Goal: Find contact information: Find contact information

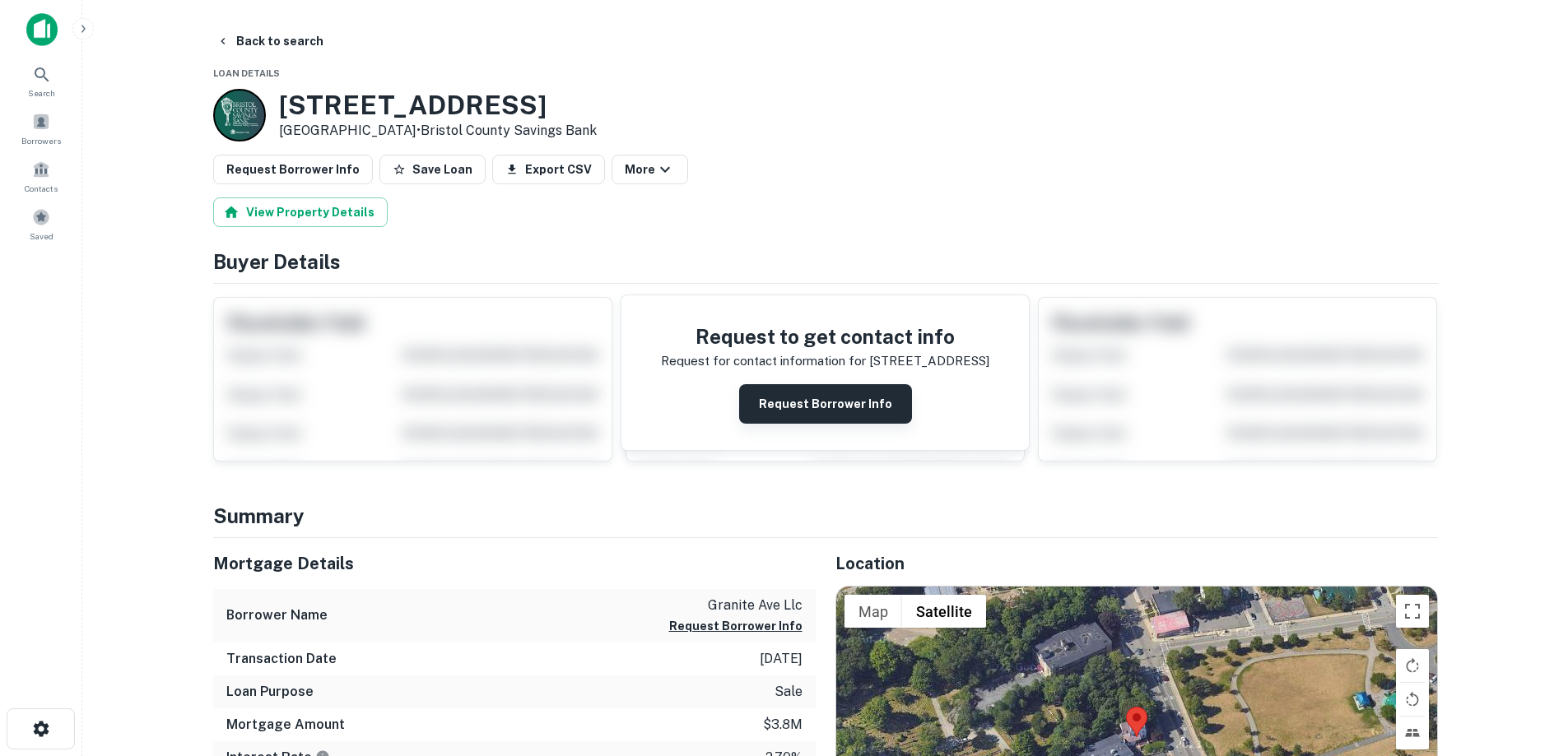
click at [849, 405] on button "Request Borrower Info" at bounding box center [825, 404] width 172 height 40
click at [363, 106] on h3 "[STREET_ADDRESS]" at bounding box center [438, 105] width 318 height 32
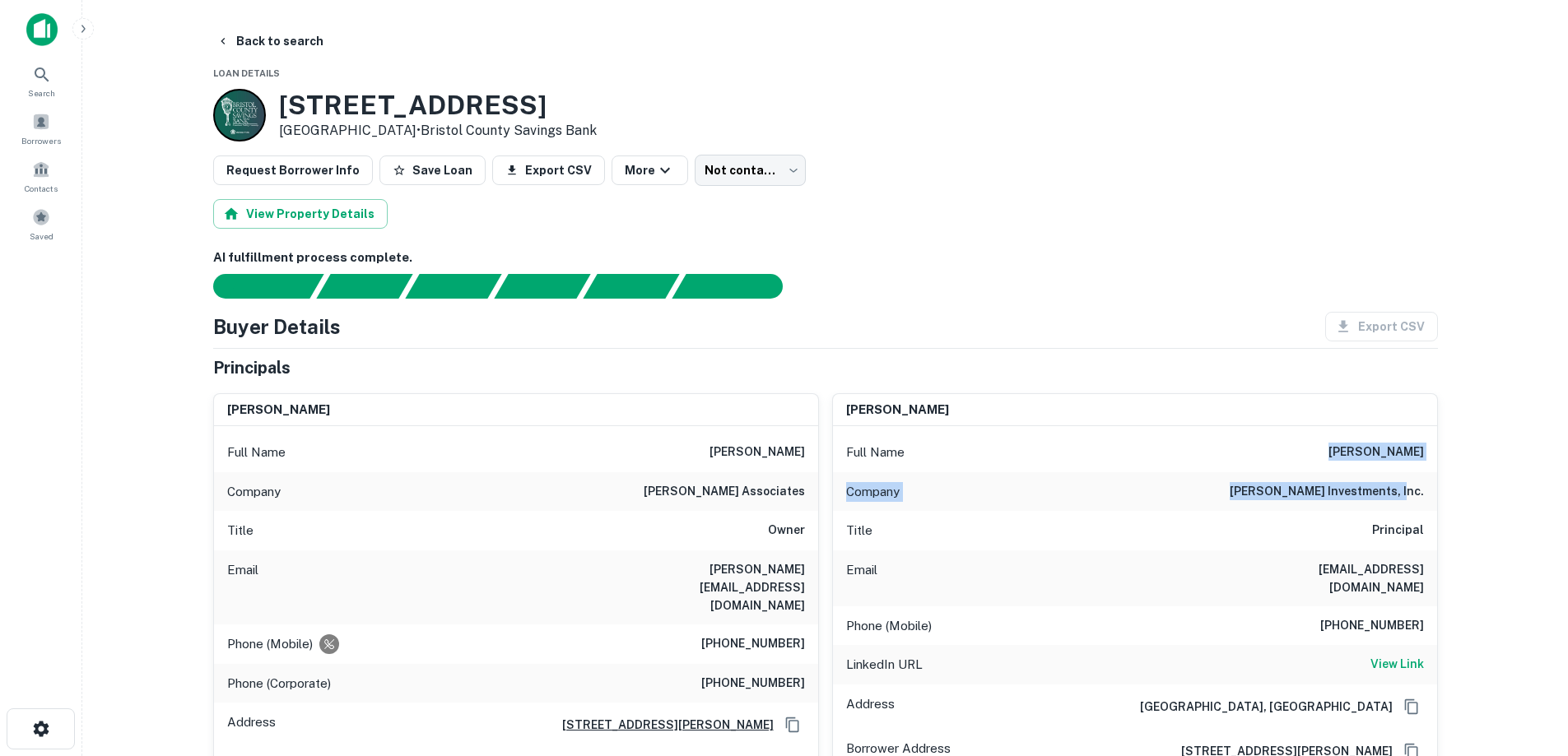
drag, startPoint x: 1270, startPoint y: 470, endPoint x: 1458, endPoint y: 474, distance: 188.0
click at [1461, 474] on main "Back to search Loan Details [STREET_ADDRESS] • Bristol County Savings Bank Requ…" at bounding box center [825, 378] width 1486 height 756
click at [278, 51] on button "Back to search" at bounding box center [269, 41] width 120 height 30
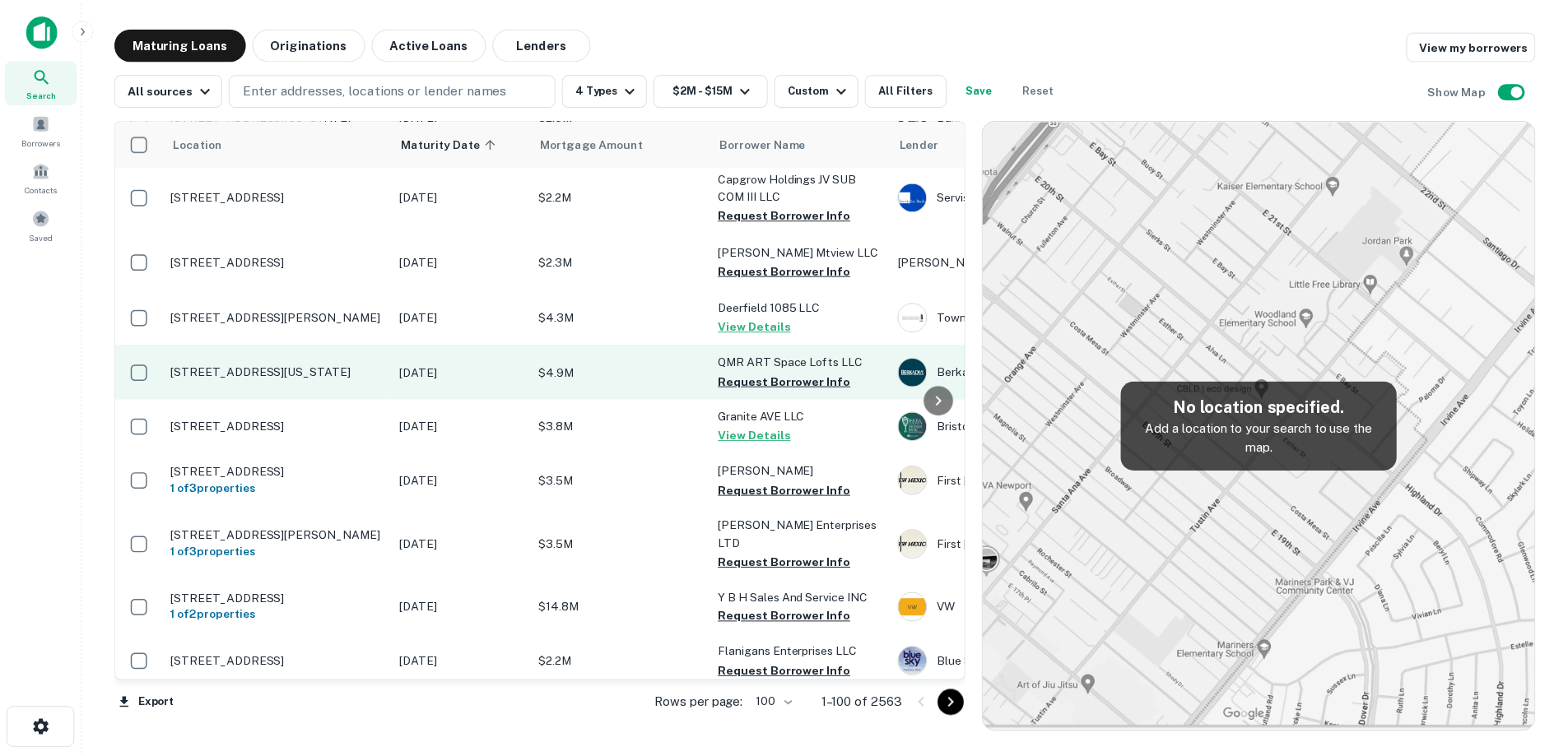
scroll to position [3749, 0]
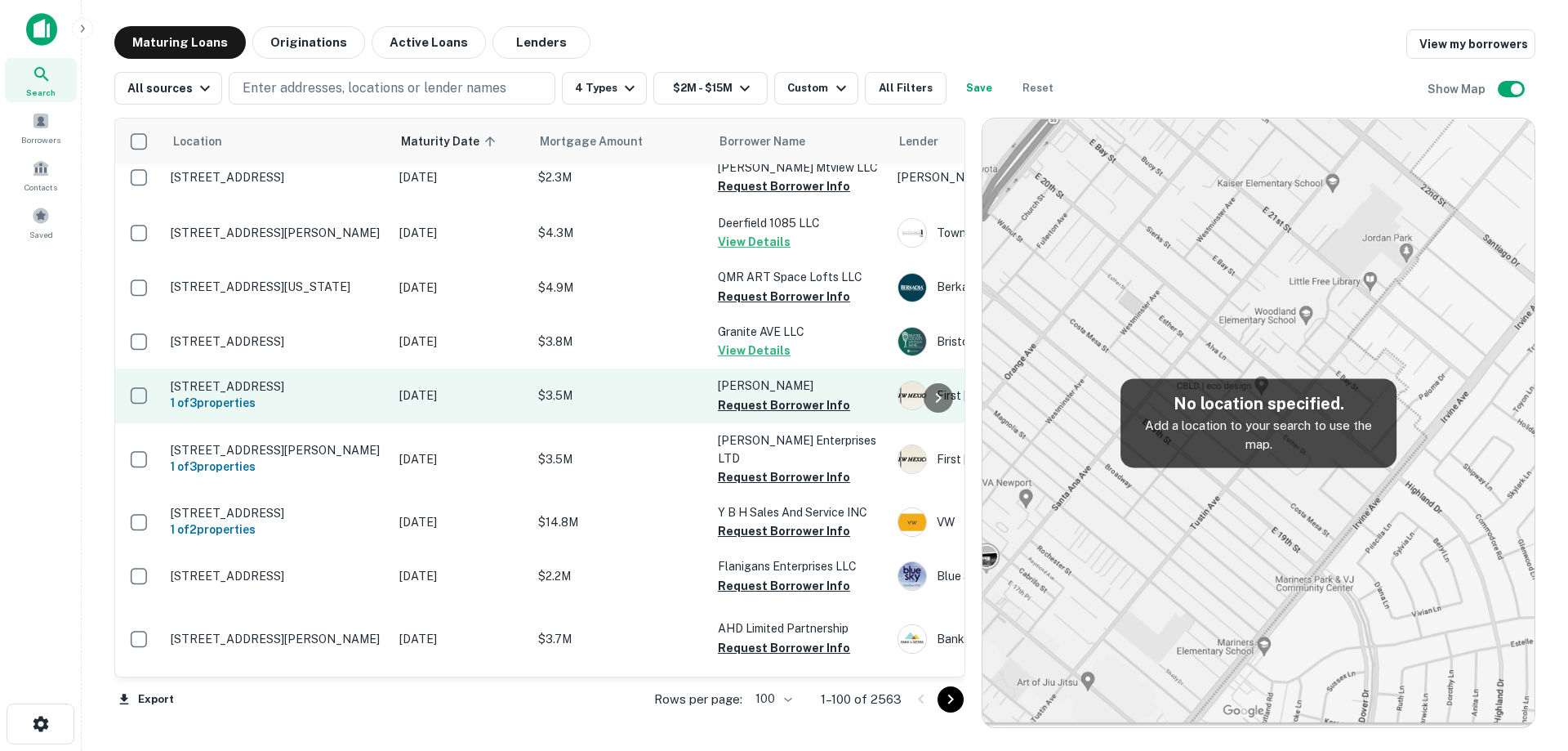
click at [419, 404] on p "[DATE]" at bounding box center [461, 395] width 123 height 18
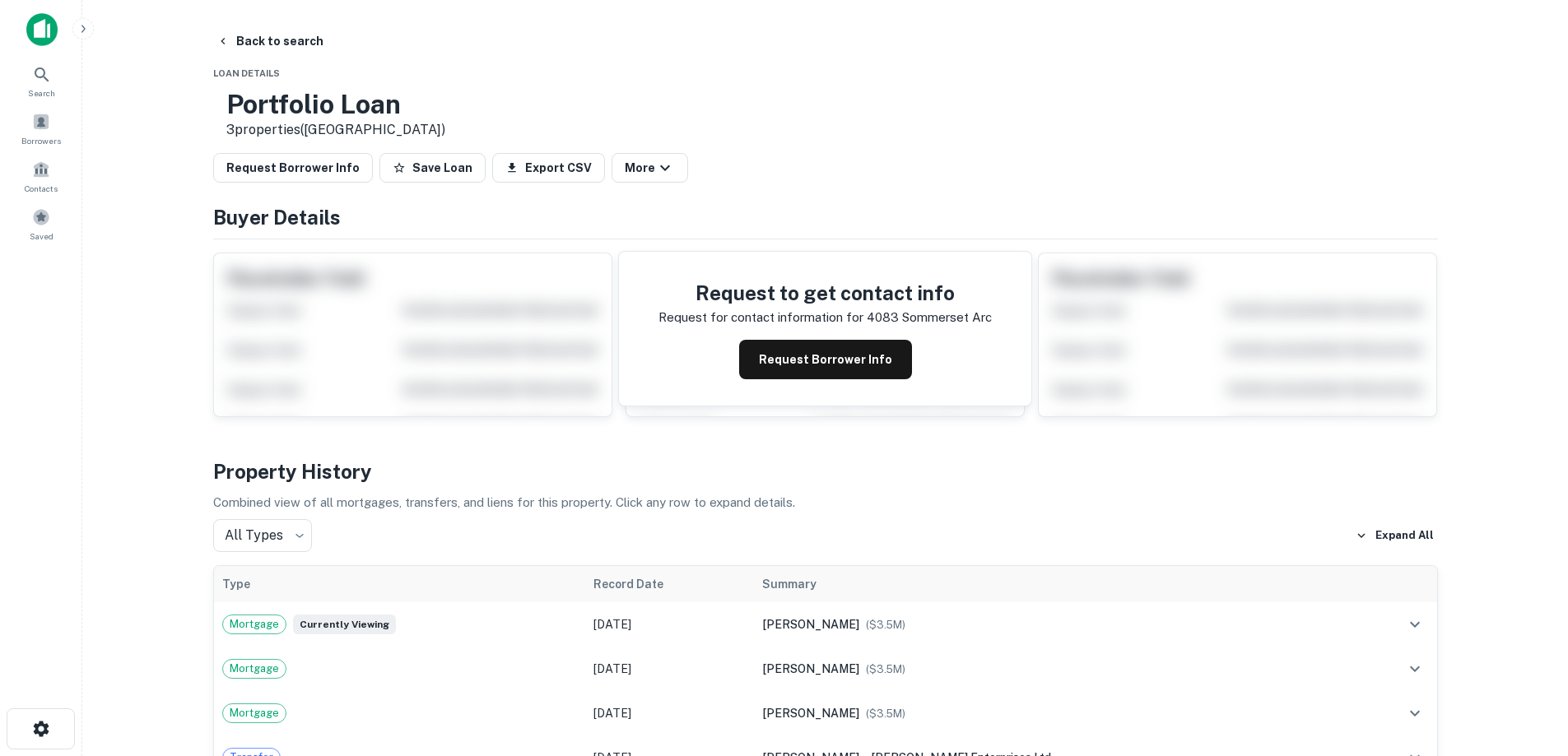
click at [849, 388] on div "Request to get contact info Request for contact information for 4083 sommerset …" at bounding box center [825, 328] width 413 height 154
click at [841, 368] on button "Request Borrower Info" at bounding box center [825, 360] width 172 height 40
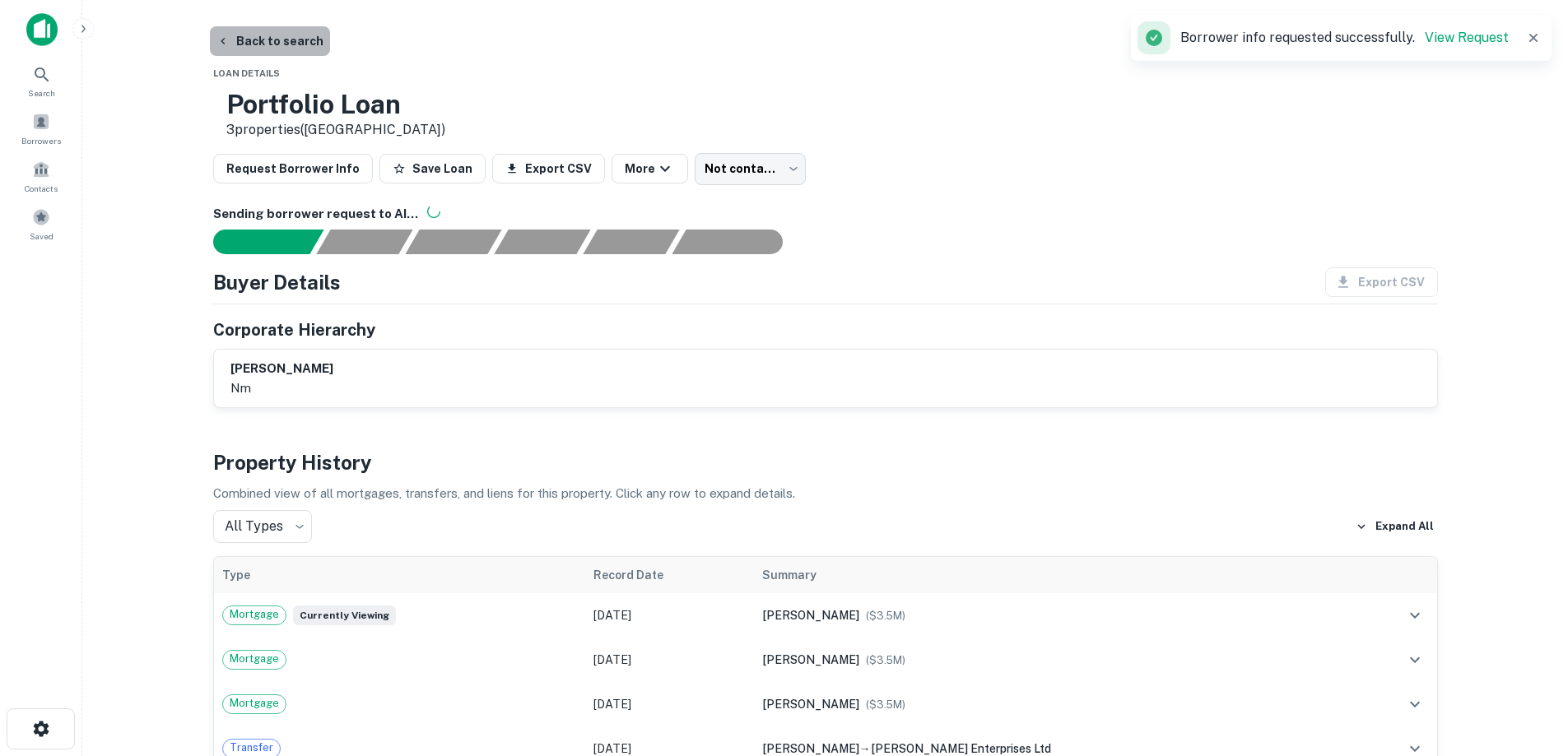
click at [293, 46] on button "Back to search" at bounding box center [269, 41] width 120 height 30
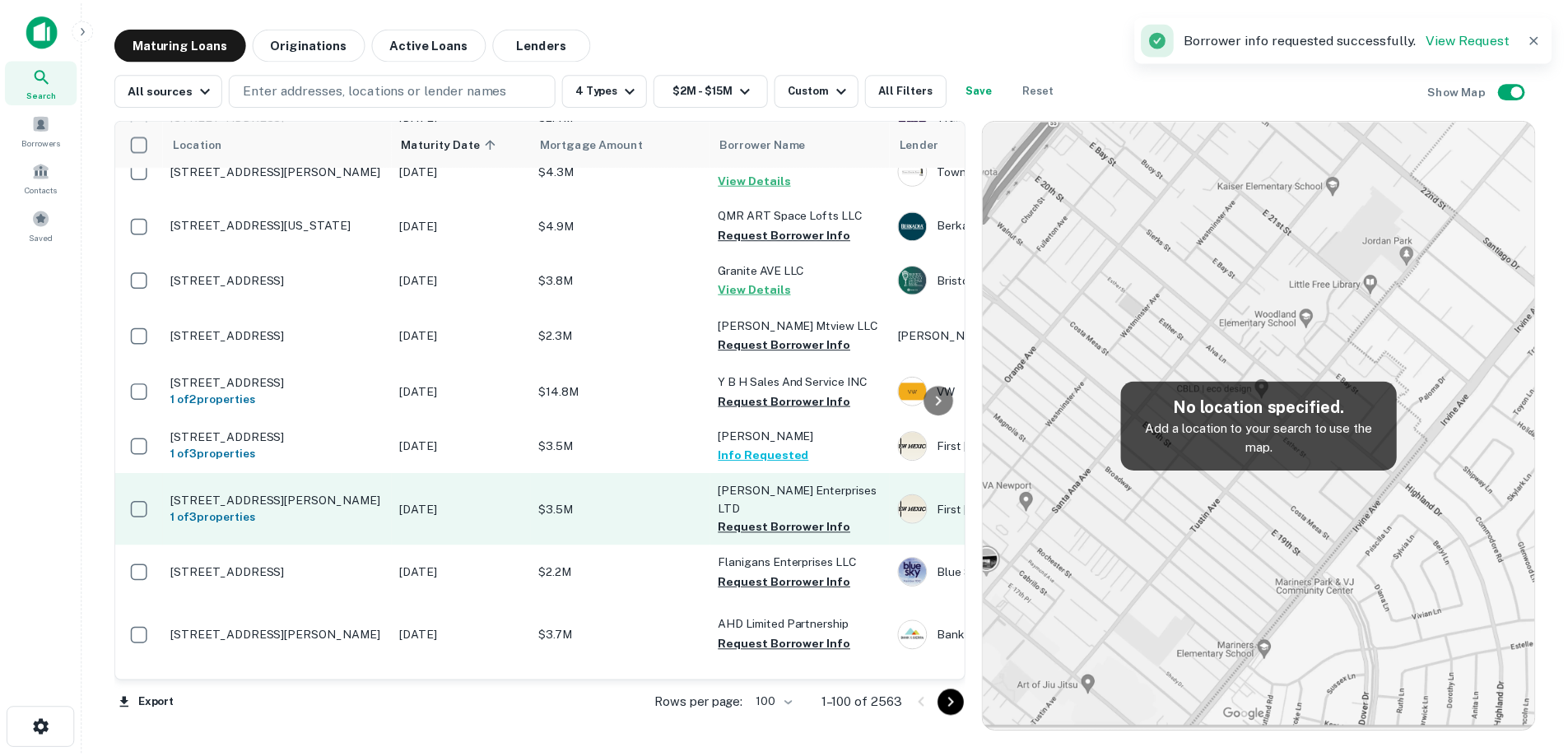
scroll to position [3831, 0]
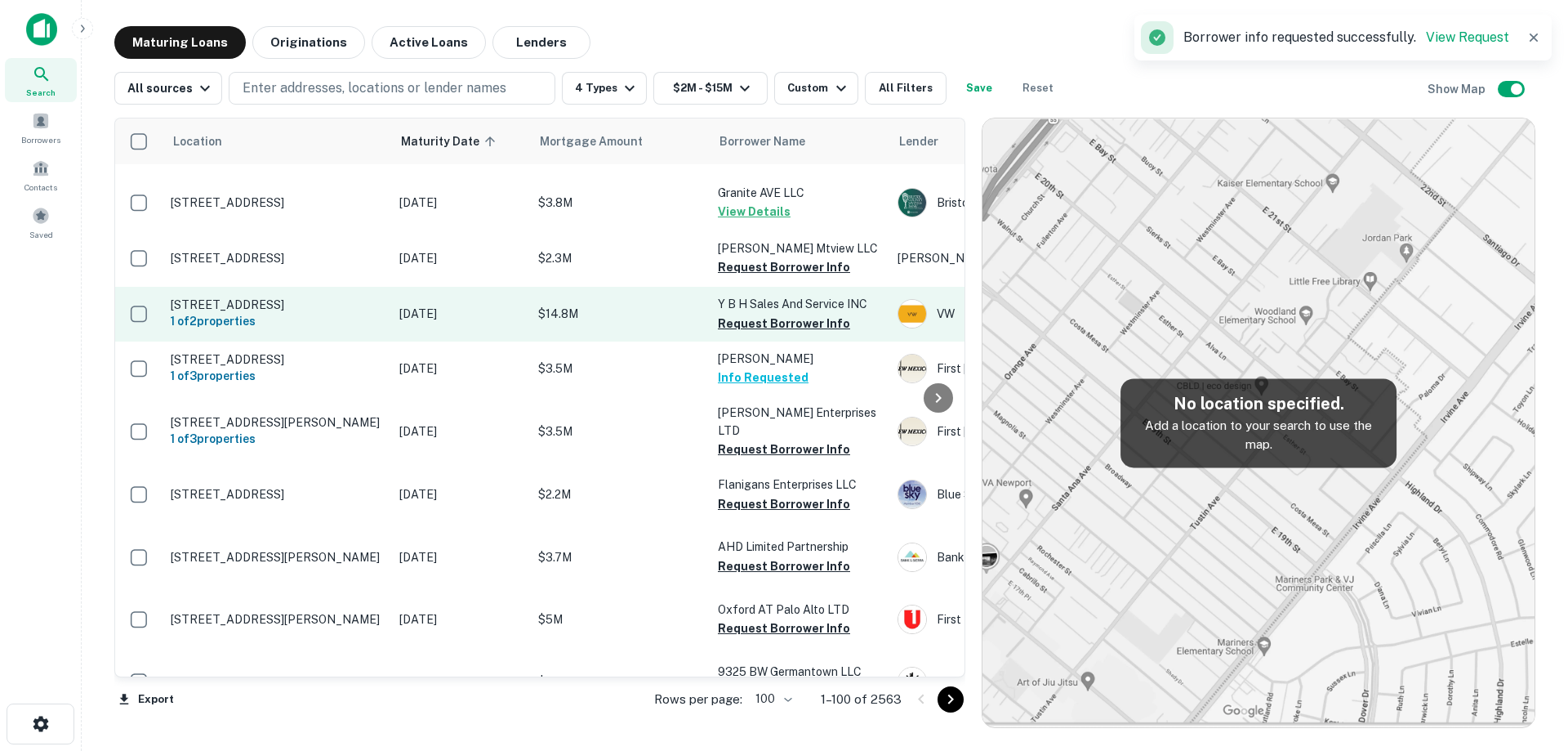
click at [435, 341] on td "[DATE]" at bounding box center [461, 314] width 139 height 54
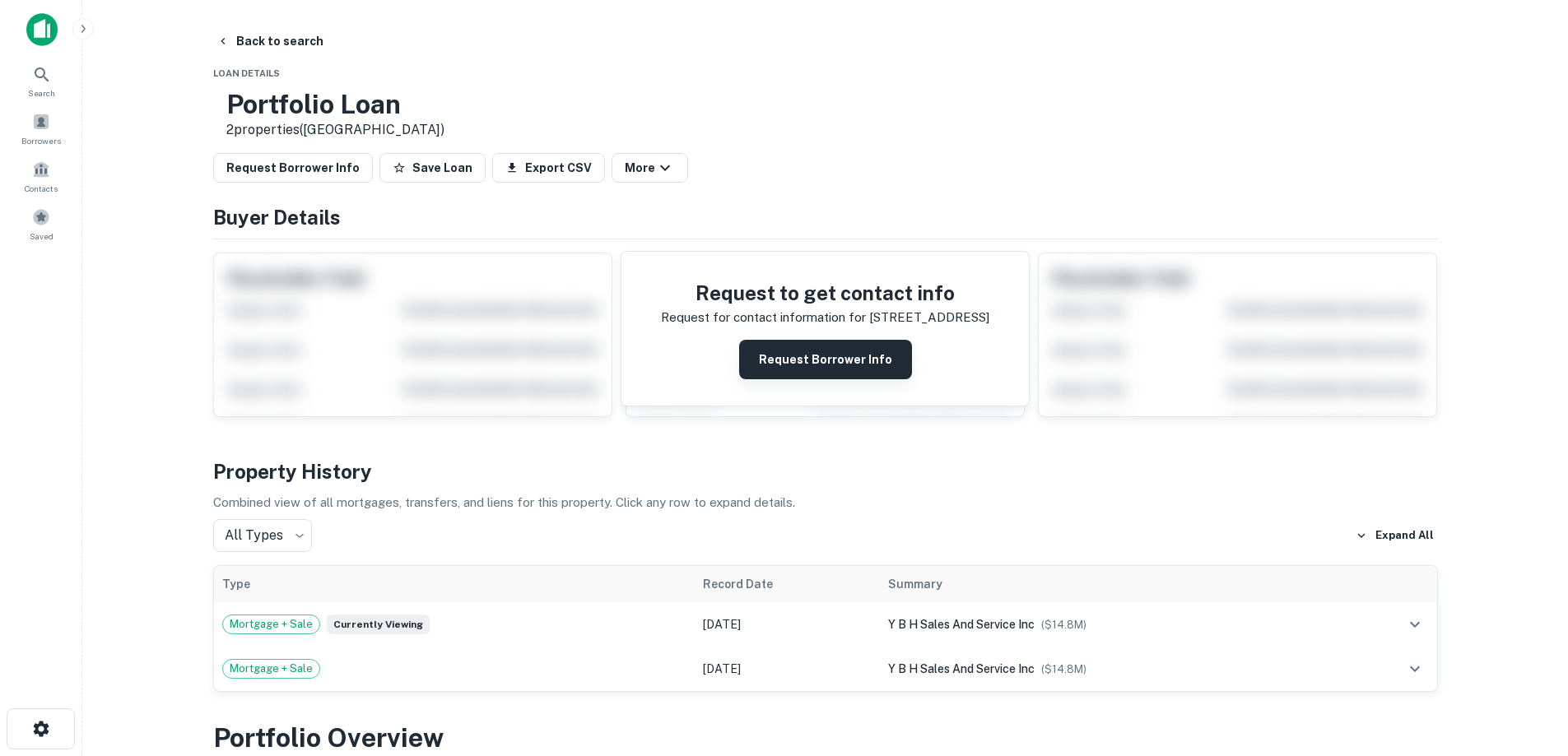
click at [780, 370] on button "Request Borrower Info" at bounding box center [825, 360] width 172 height 40
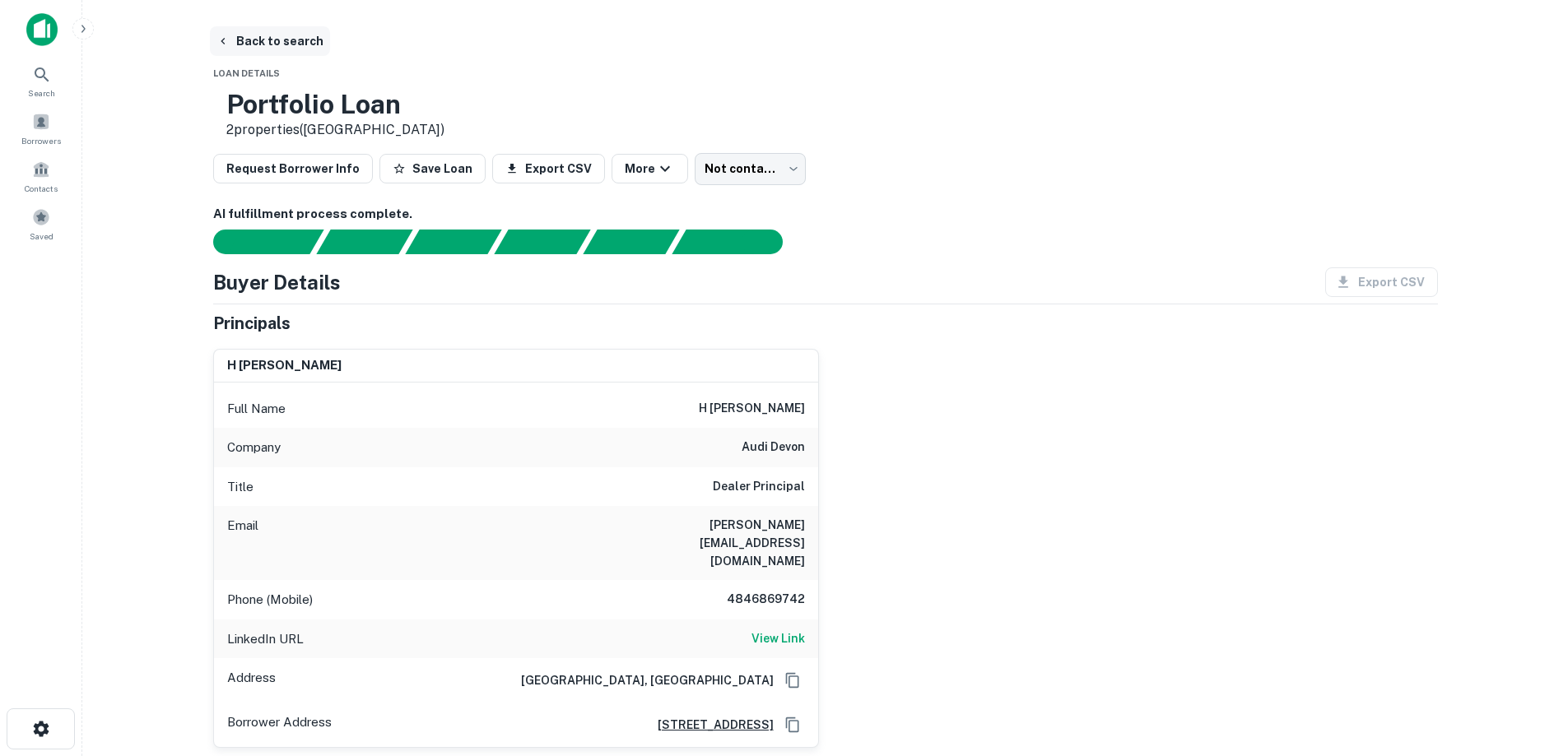
click at [267, 32] on button "Back to search" at bounding box center [269, 41] width 120 height 30
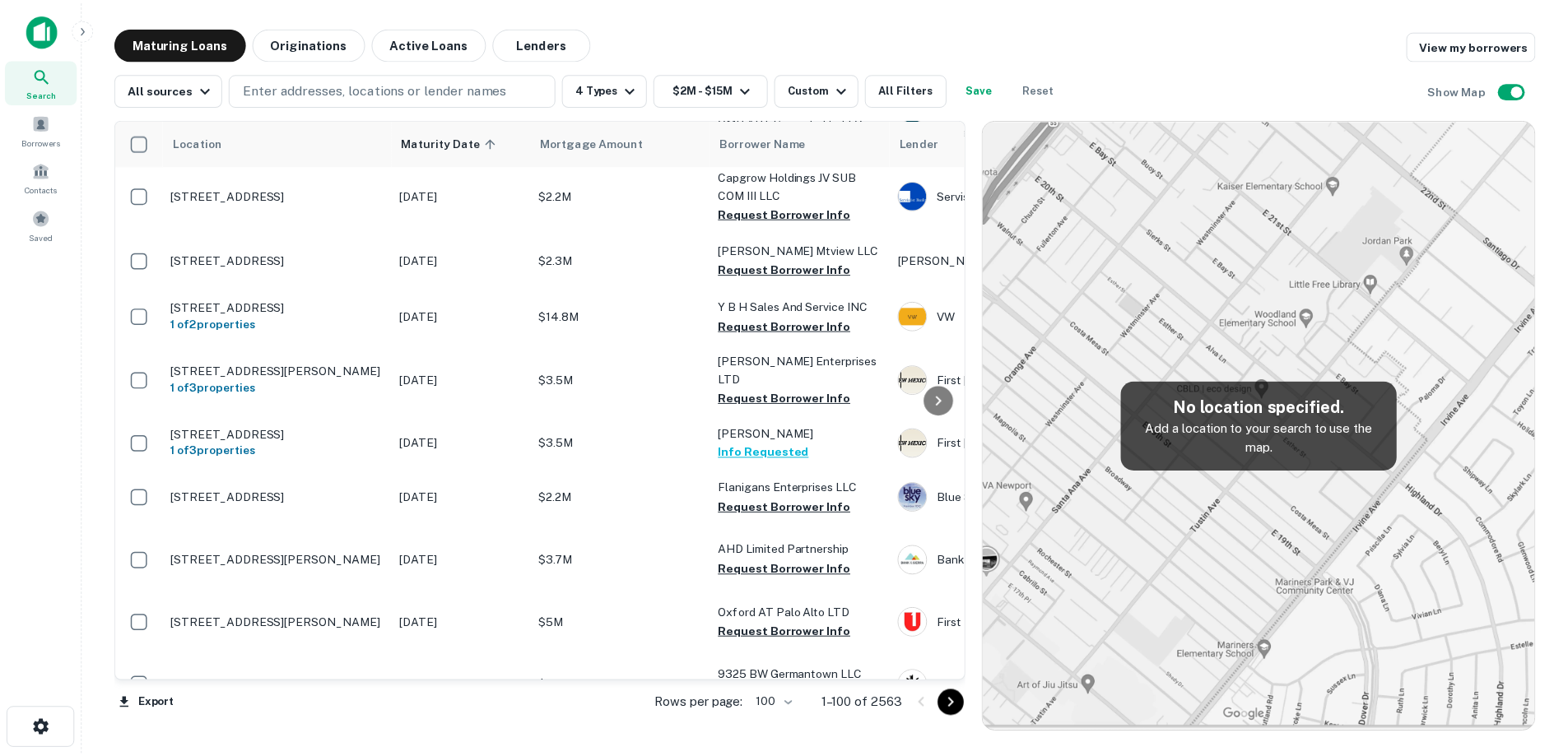
scroll to position [3914, 0]
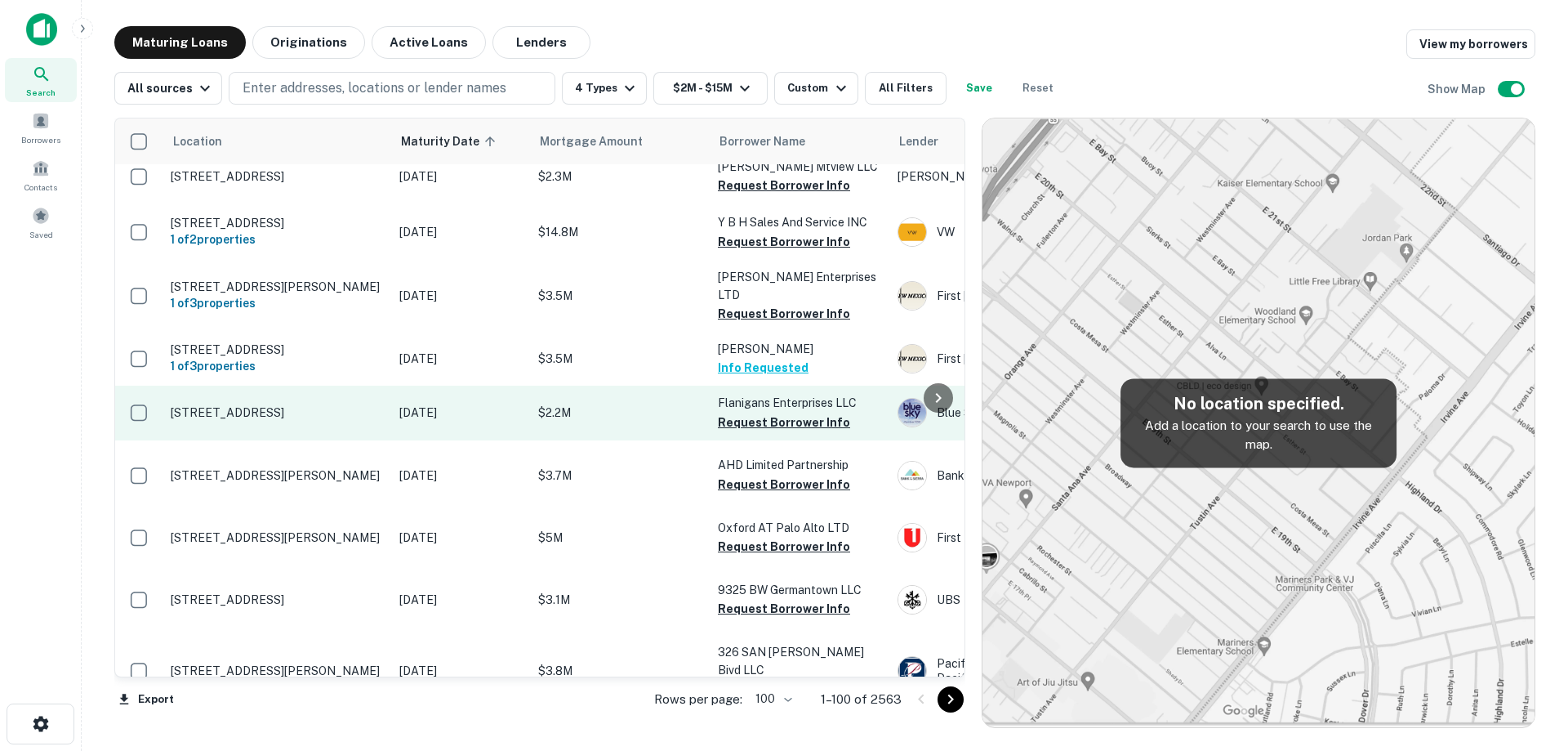
click at [331, 420] on p "[STREET_ADDRESS]" at bounding box center [277, 412] width 212 height 14
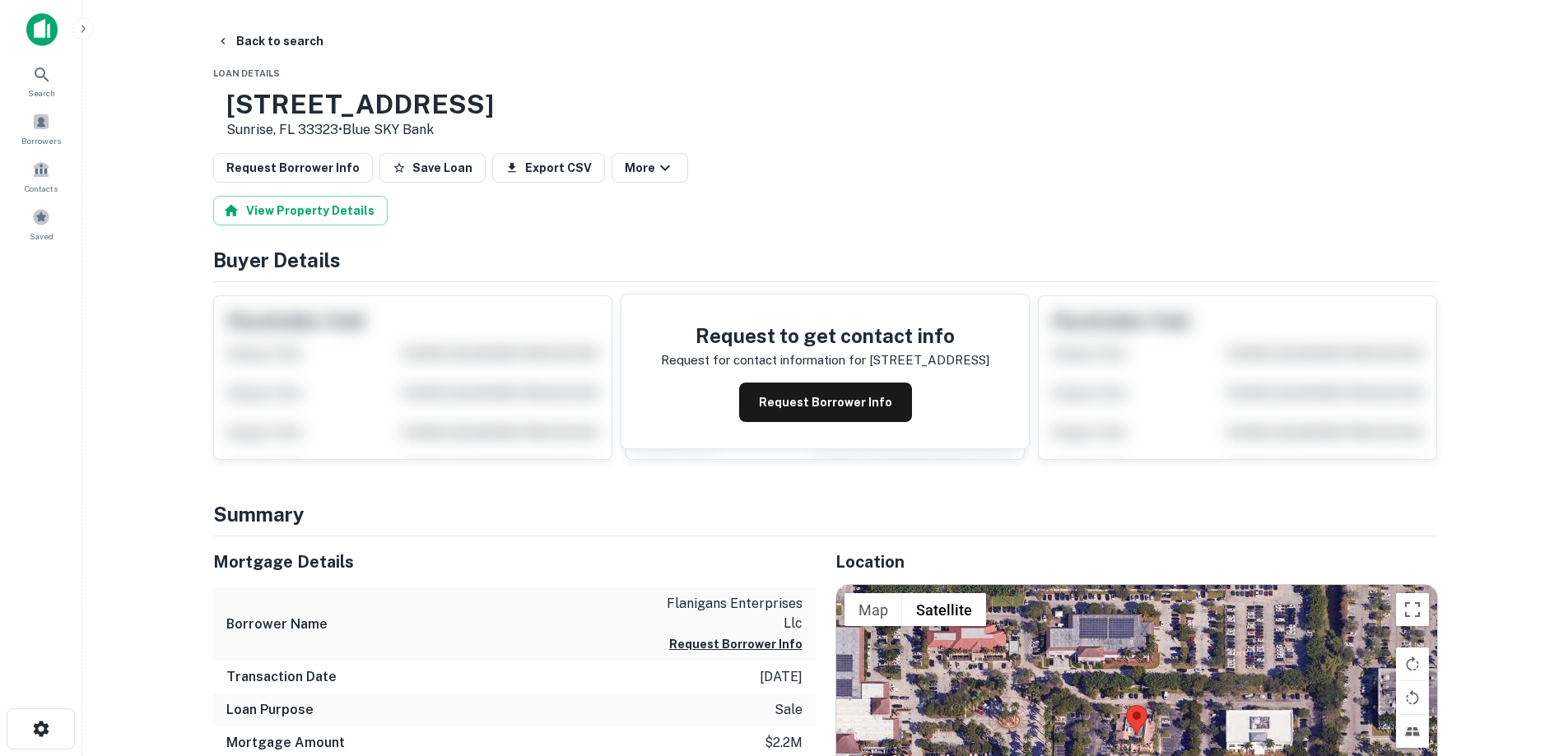
drag, startPoint x: 280, startPoint y: 104, endPoint x: 395, endPoint y: 141, distance: 120.8
click at [395, 140] on div "[STREET_ADDRESS] • Blue SKY Bank" at bounding box center [360, 114] width 267 height 51
copy div "[STREET_ADDRESS]"
click at [836, 415] on button "Request Borrower Info" at bounding box center [825, 402] width 172 height 40
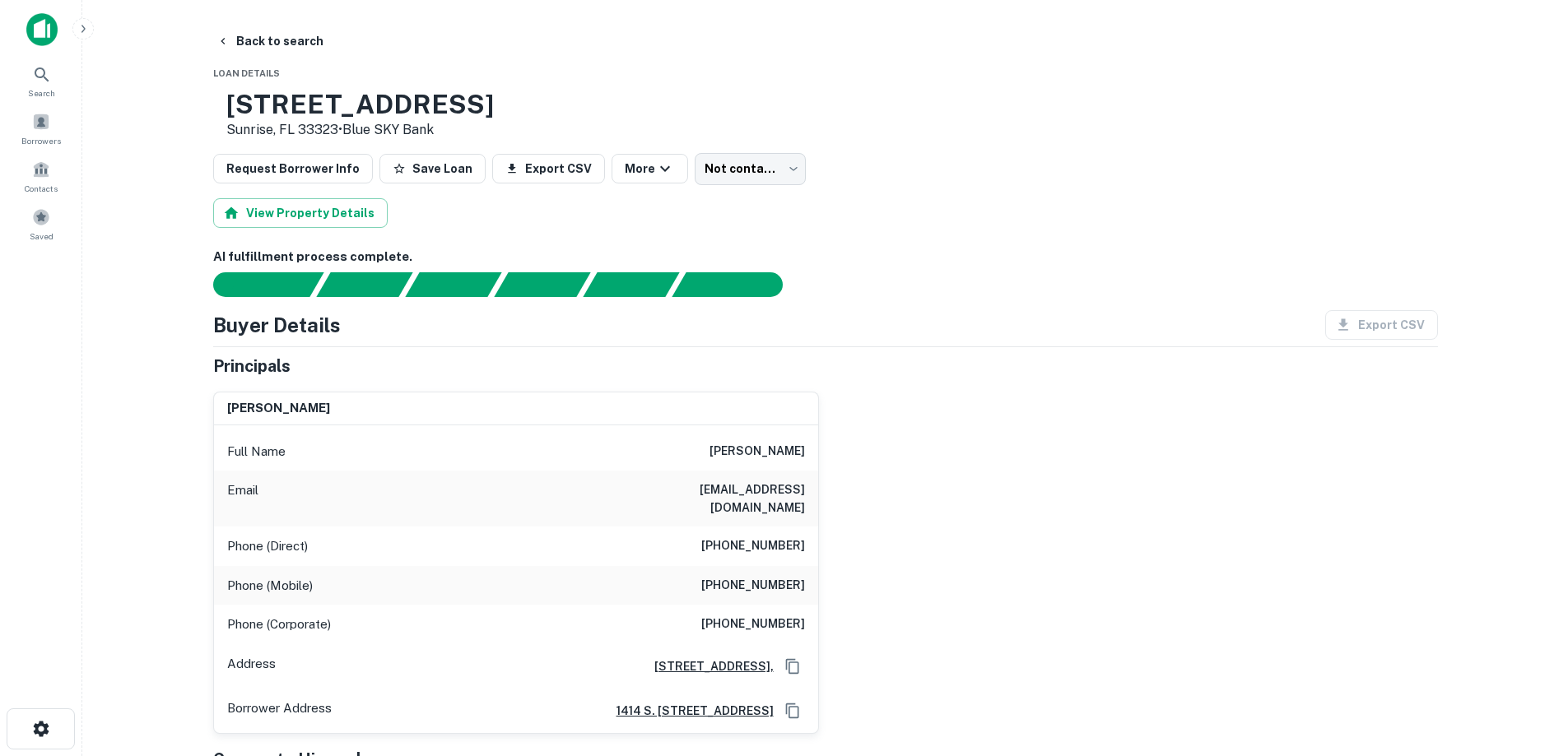
click at [461, 107] on h3 "[STREET_ADDRESS]" at bounding box center [360, 104] width 267 height 32
click at [767, 614] on h6 "[PHONE_NUMBER]" at bounding box center [753, 624] width 104 height 20
drag, startPoint x: 767, startPoint y: 606, endPoint x: 831, endPoint y: 420, distance: 196.7
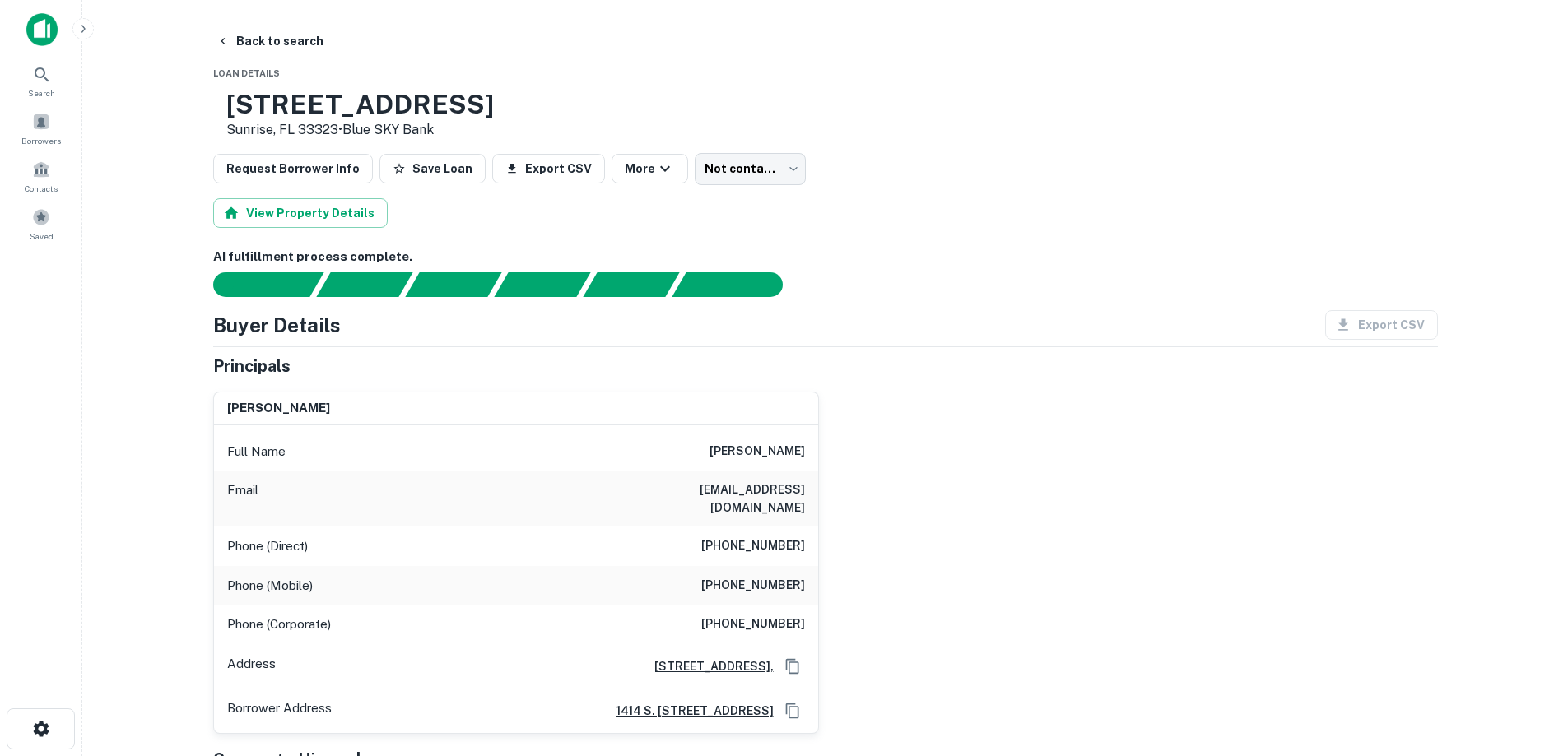
click at [831, 420] on div "[PERSON_NAME] Full Name [PERSON_NAME] Email [EMAIL_ADDRESS][DOMAIN_NAME] Phone …" at bounding box center [819, 556] width 1238 height 355
click at [793, 614] on h6 "[PHONE_NUMBER]" at bounding box center [753, 624] width 104 height 20
copy h6 "[PHONE_NUMBER]"
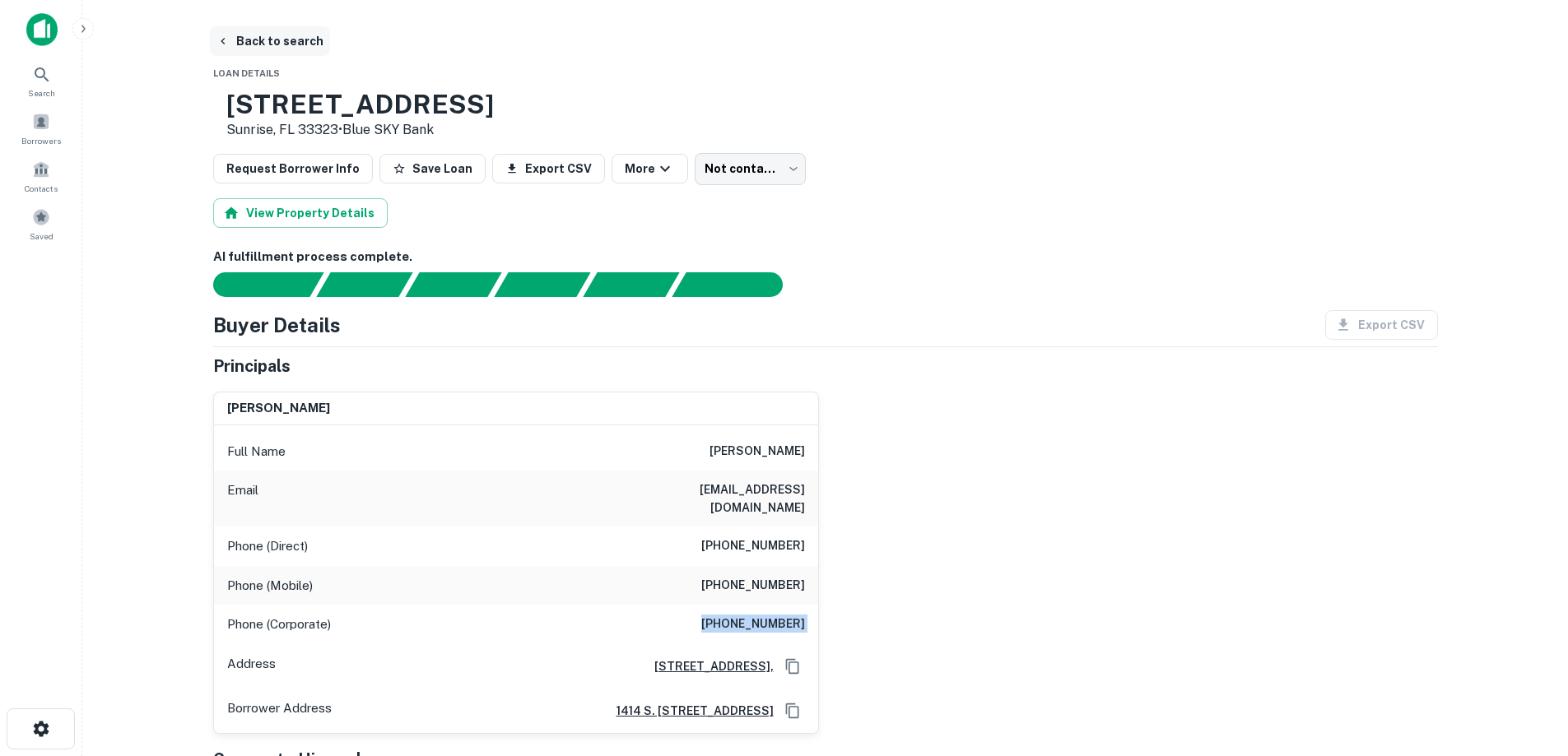
click at [308, 39] on button "Back to search" at bounding box center [269, 41] width 120 height 30
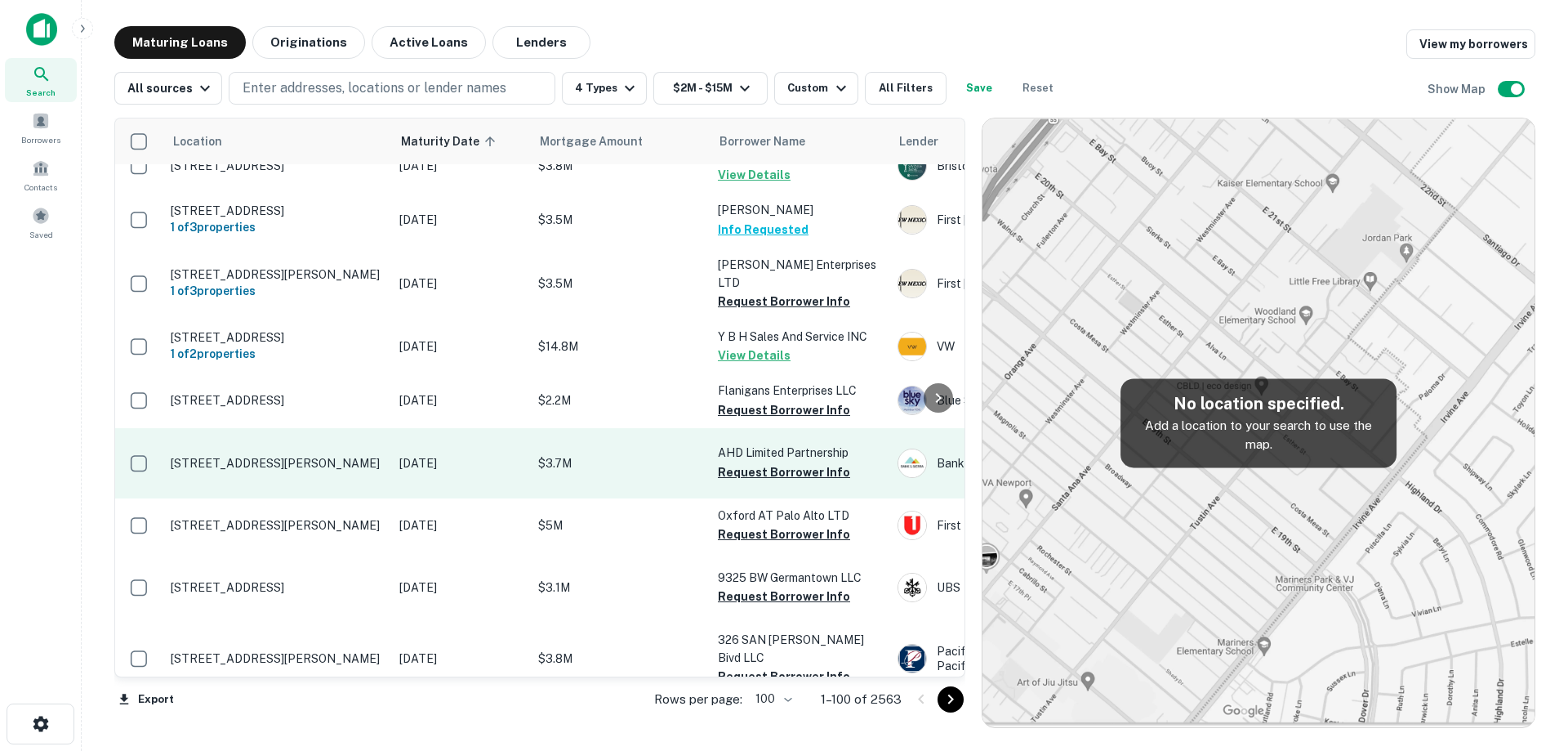
scroll to position [3979, 0]
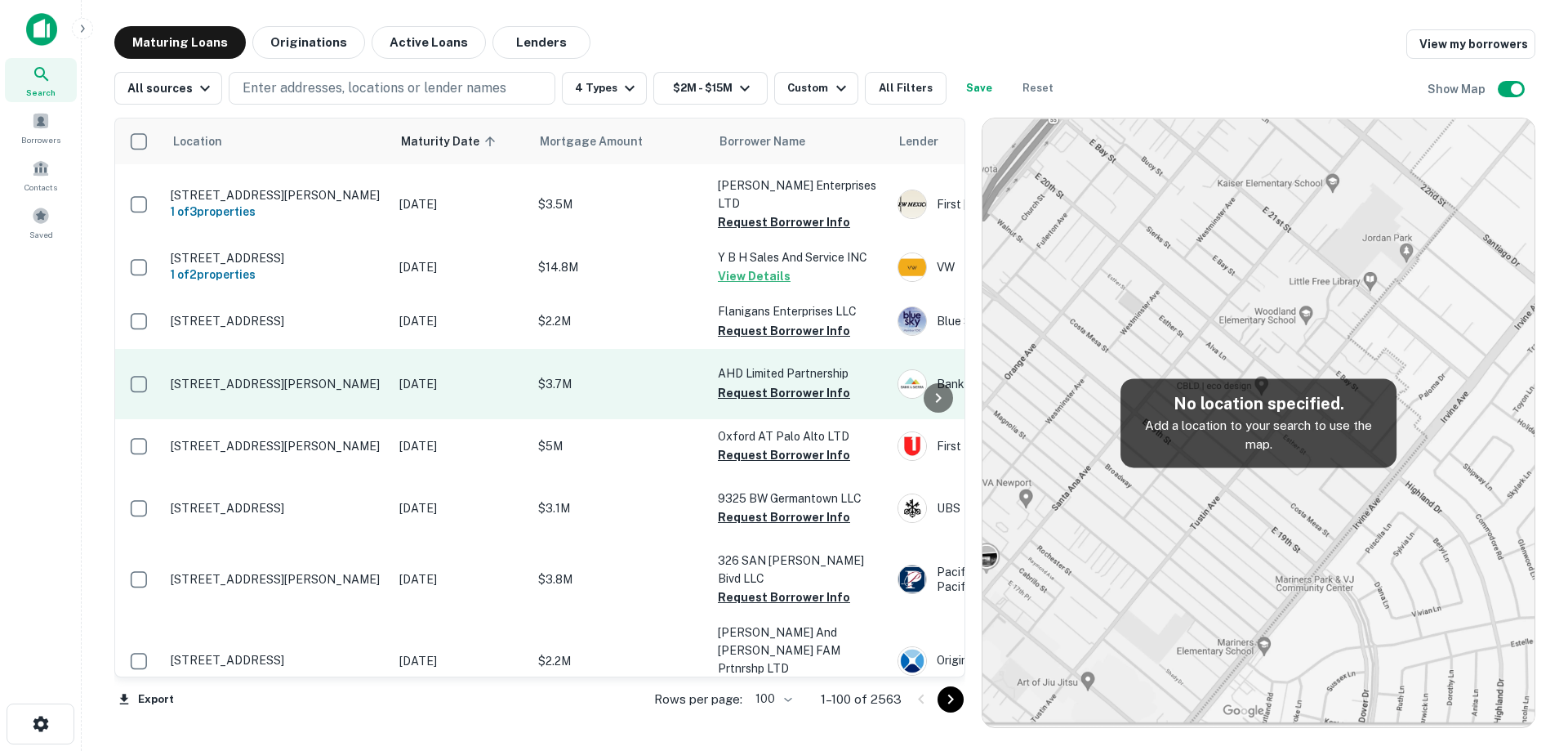
click at [401, 393] on p "[DATE]" at bounding box center [461, 384] width 123 height 18
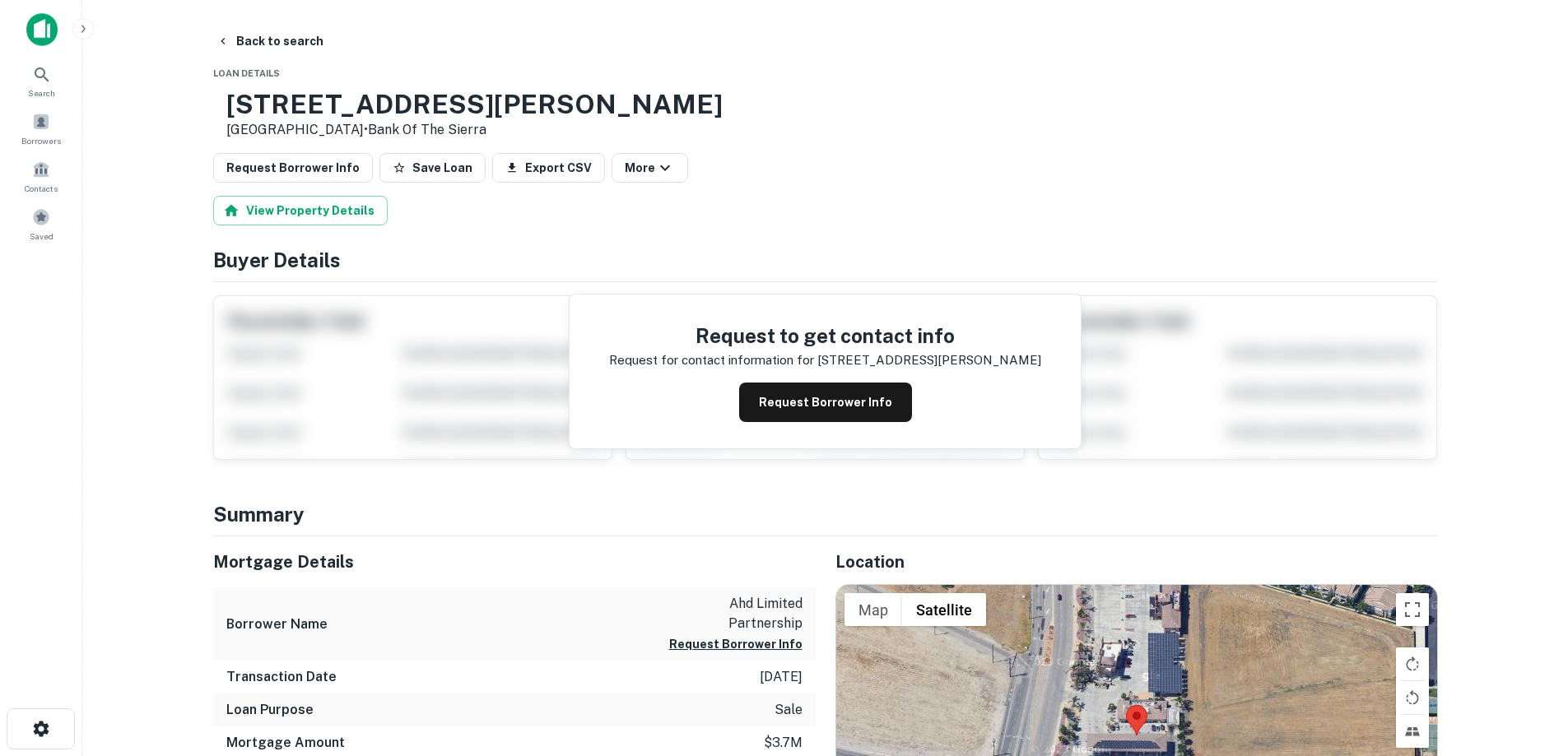
drag, startPoint x: 281, startPoint y: 100, endPoint x: 407, endPoint y: 131, distance: 129.8
click at [407, 131] on div "[STREET_ADDRESS][PERSON_NAME] • Bank Of The Sierra" at bounding box center [475, 114] width 496 height 51
copy div "[STREET_ADDRESS][PERSON_NAME]"
click at [864, 426] on div "Request to get contact info Request for contact information for [STREET_ADDRESS…" at bounding box center [825, 371] width 511 height 154
click at [862, 410] on button "Request Borrower Info" at bounding box center [825, 402] width 172 height 40
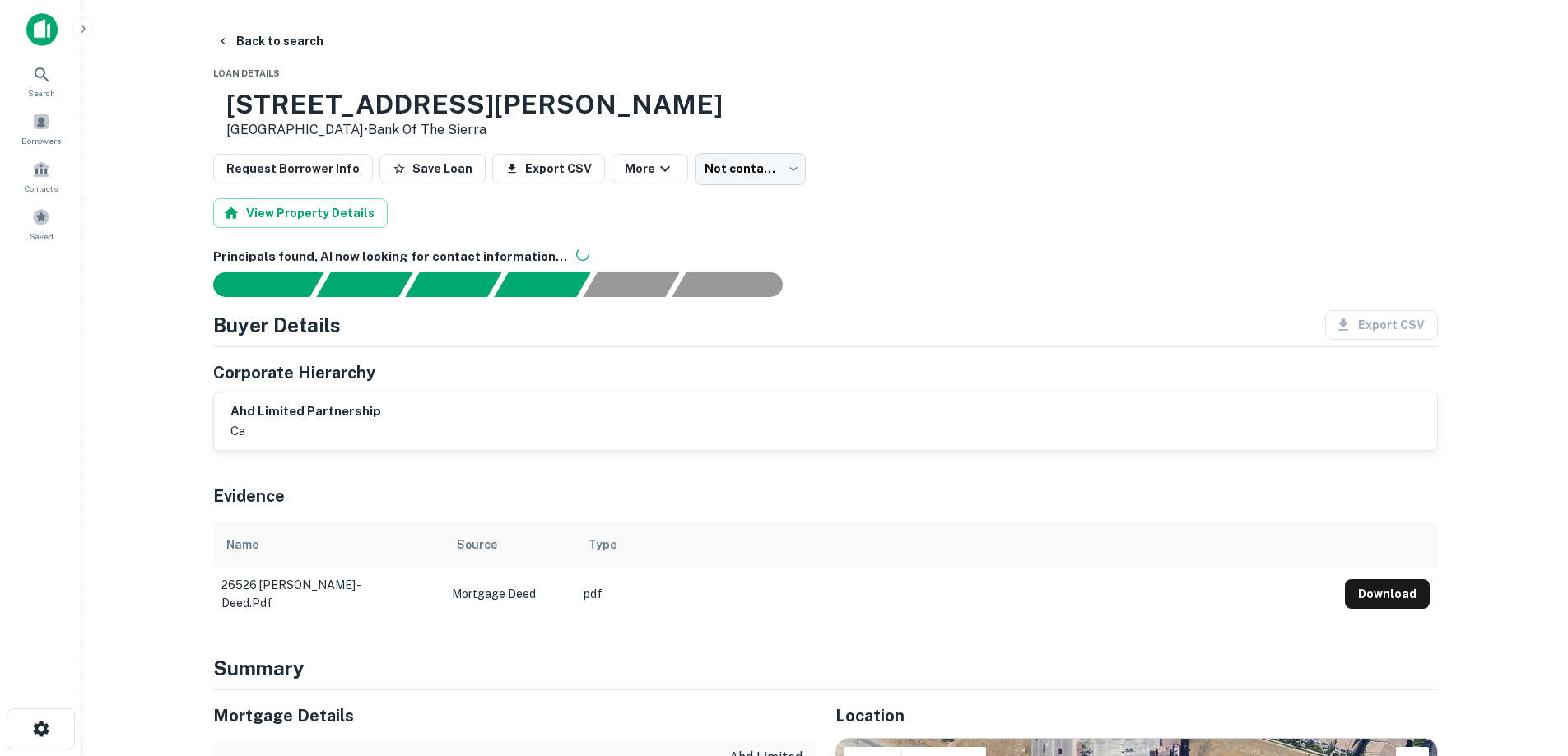
click at [253, 21] on main "Back to search Loan Details [STREET_ADDRESS][PERSON_NAME] • Bank Of The Sierra …" at bounding box center [825, 378] width 1486 height 756
click at [265, 33] on button "Back to search" at bounding box center [269, 41] width 120 height 30
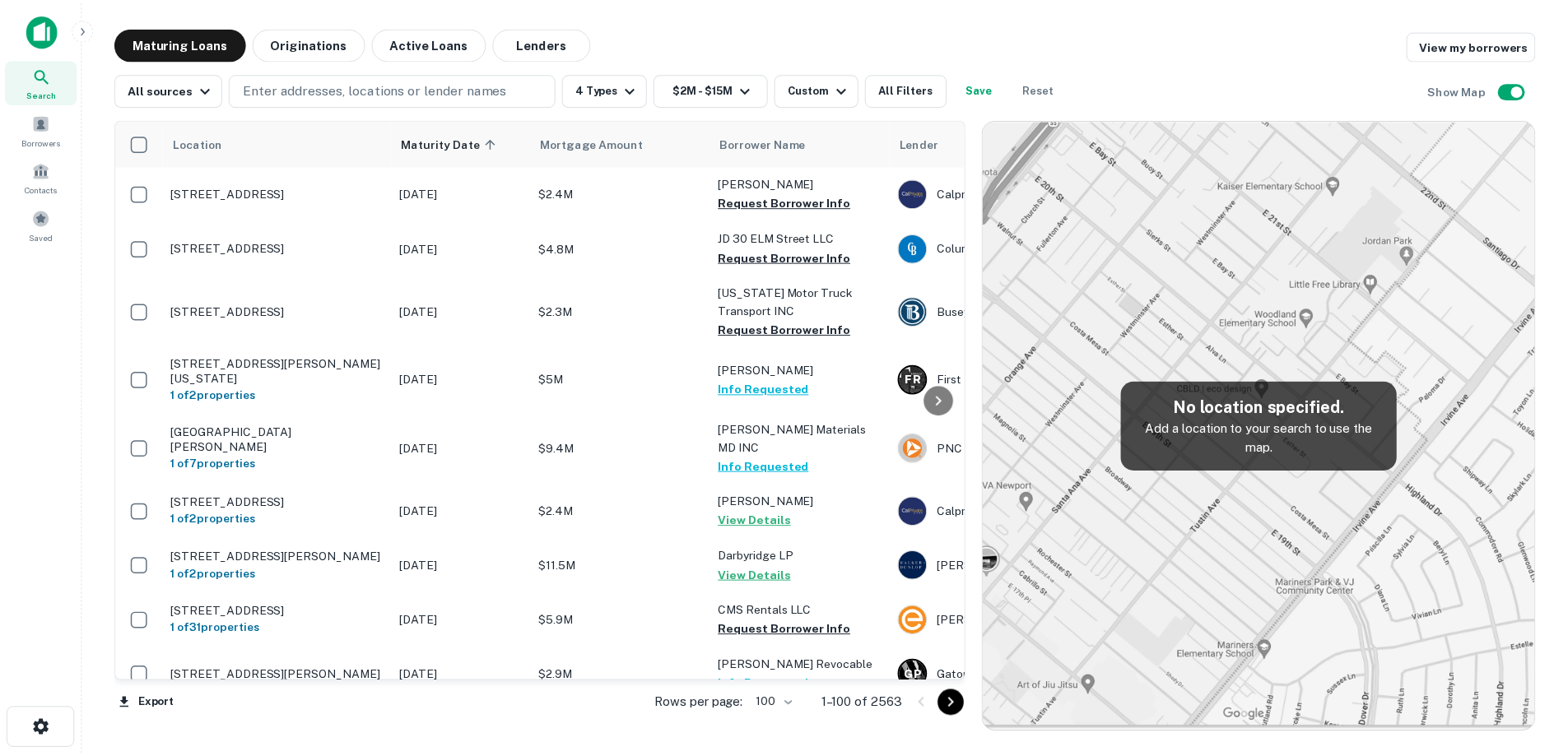
scroll to position [4006, 0]
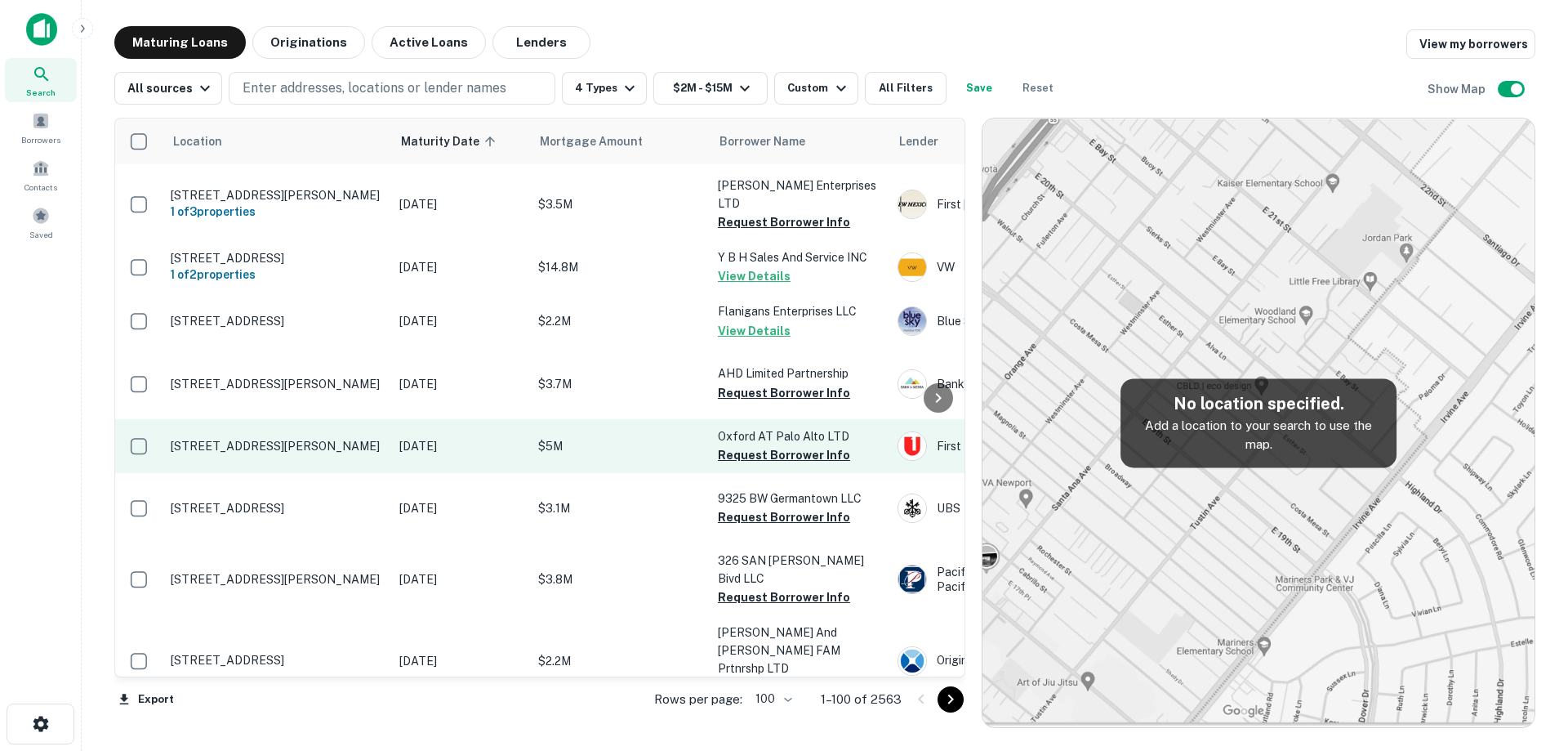
click at [459, 455] on p "[DATE]" at bounding box center [461, 446] width 123 height 18
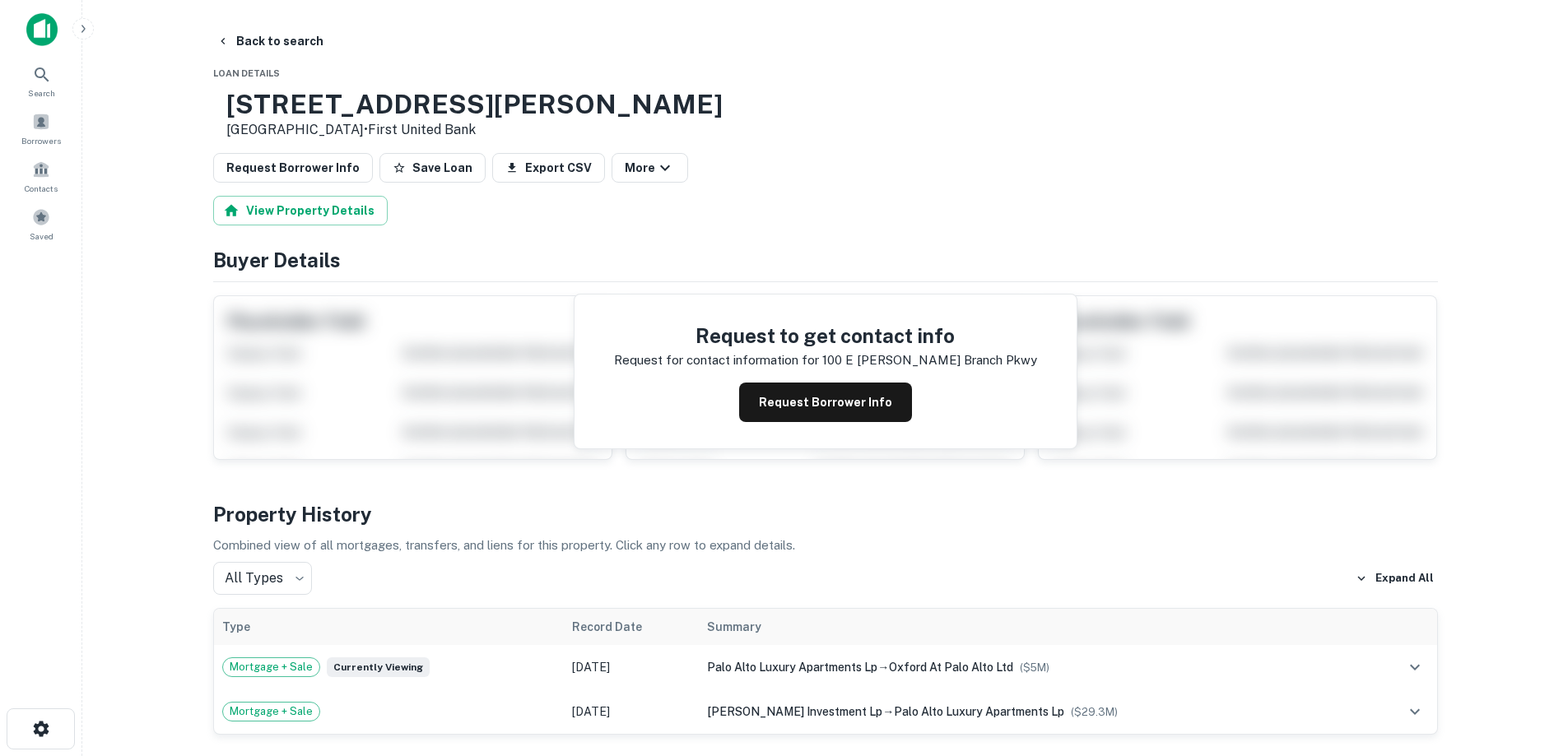
click at [757, 407] on button "Request Borrower Info" at bounding box center [825, 402] width 172 height 40
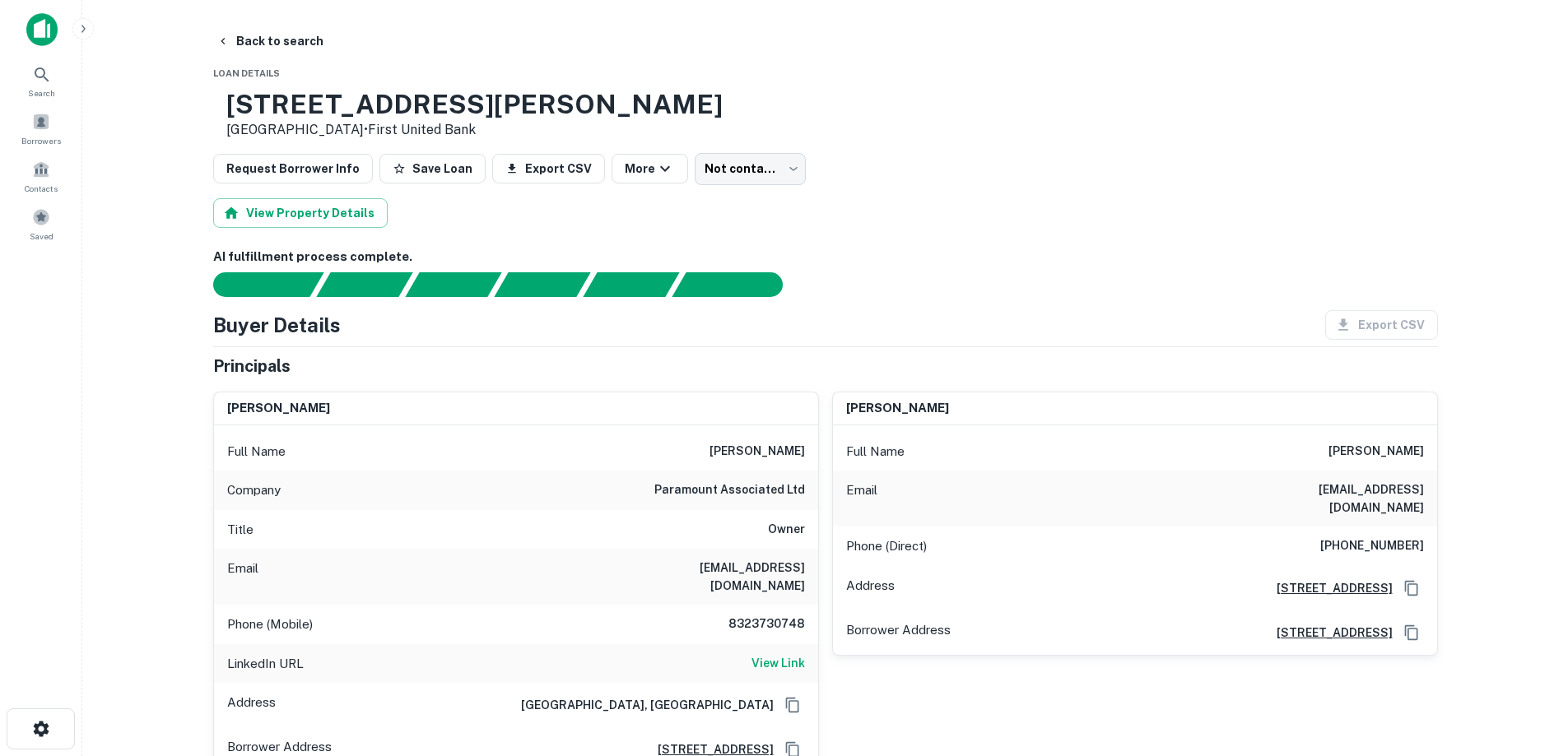
drag, startPoint x: 283, startPoint y: 106, endPoint x: 413, endPoint y: 125, distance: 131.4
click at [413, 125] on div "[STREET_ADDRESS][PERSON_NAME] • First United Bank" at bounding box center [475, 114] width 496 height 51
copy div "[STREET_ADDRESS][PERSON_NAME]"
click at [694, 454] on div "Full Name [PERSON_NAME]" at bounding box center [515, 452] width 604 height 40
click at [741, 450] on h6 "[PERSON_NAME]" at bounding box center [757, 452] width 96 height 20
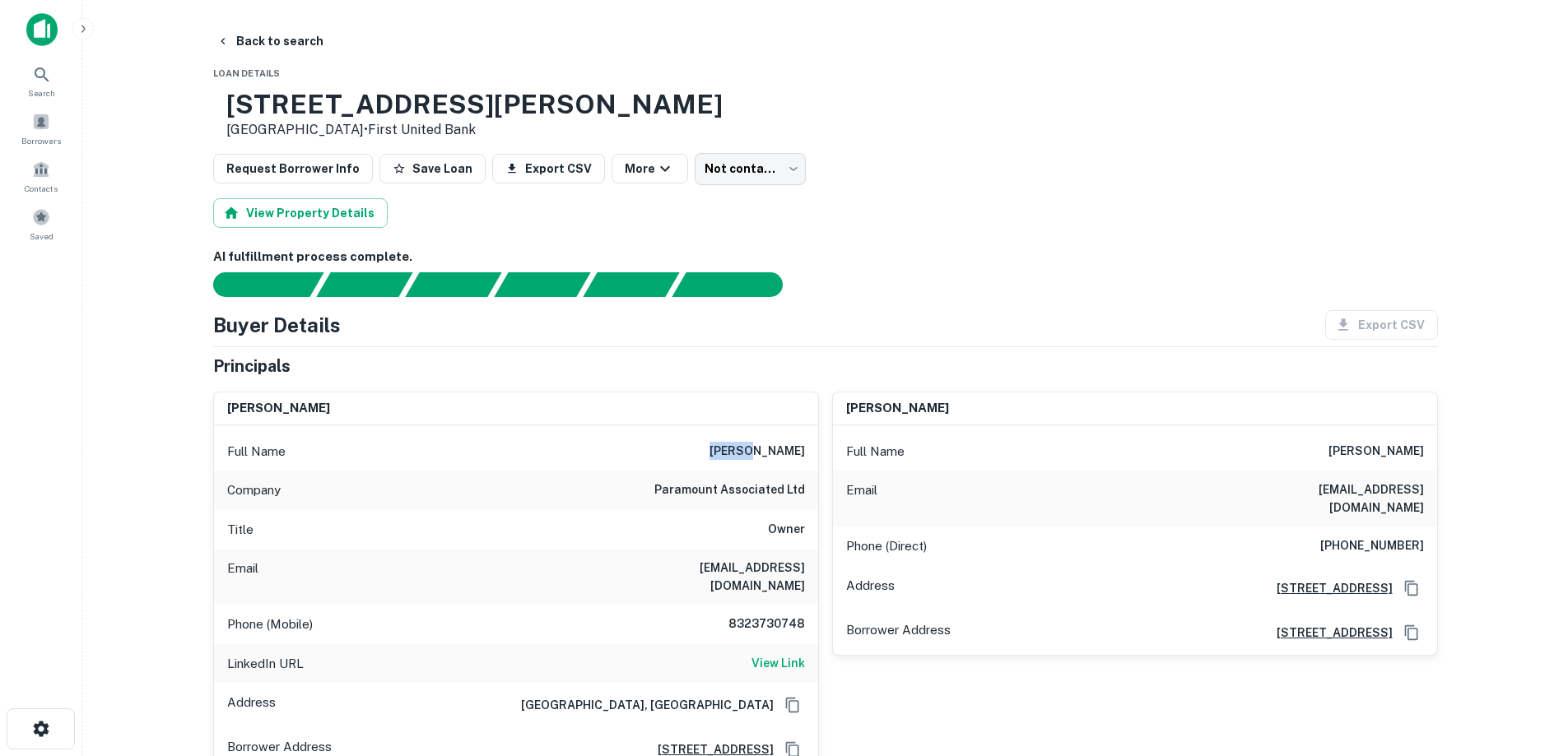
click at [741, 450] on h6 "[PERSON_NAME]" at bounding box center [757, 452] width 96 height 20
click at [751, 484] on h6 "paramount associated ltd" at bounding box center [729, 490] width 151 height 20
click at [753, 484] on h6 "paramount associated ltd" at bounding box center [729, 490] width 151 height 20
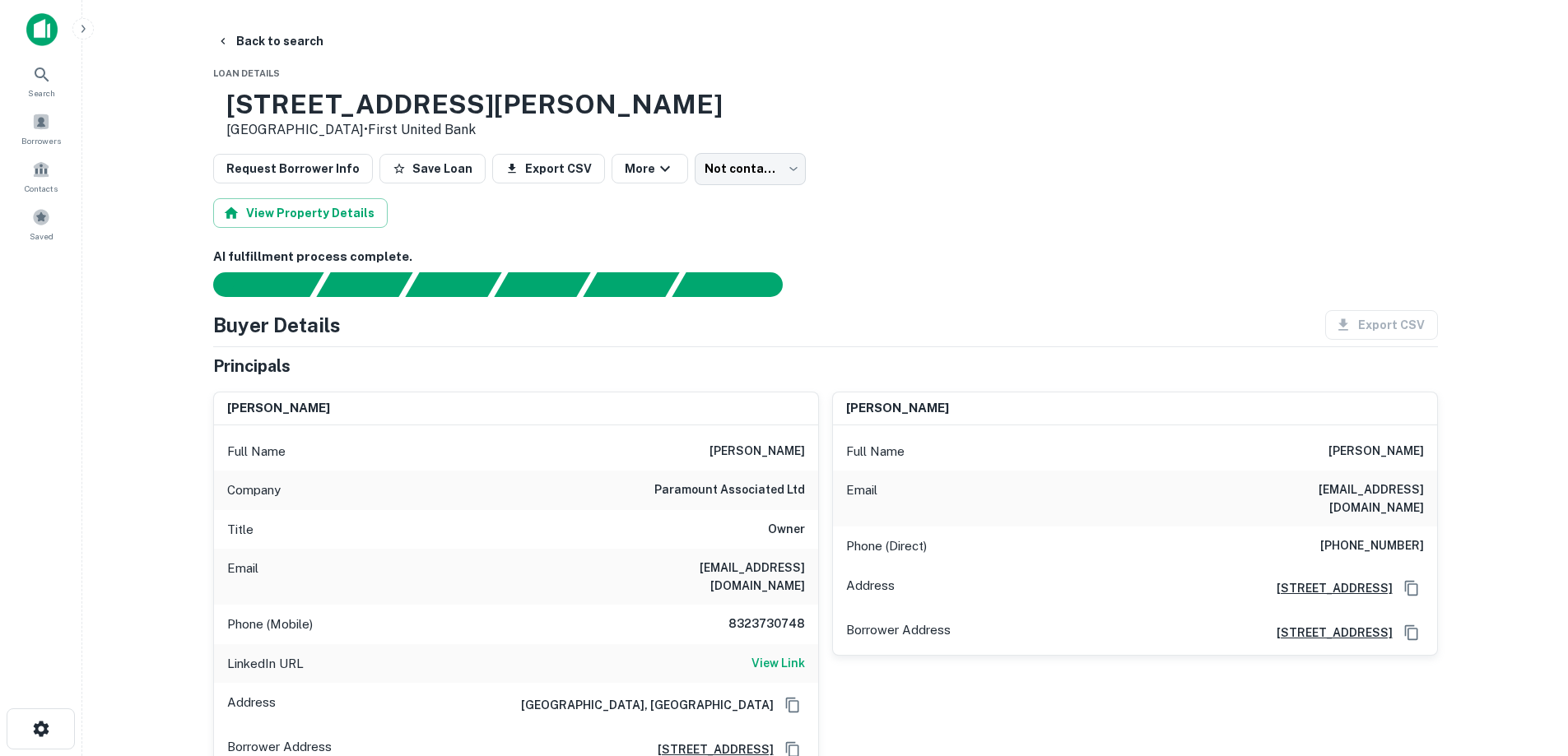
drag, startPoint x: 753, startPoint y: 484, endPoint x: 722, endPoint y: 493, distance: 32.3
click at [722, 493] on h6 "paramount associated ltd" at bounding box center [729, 490] width 151 height 20
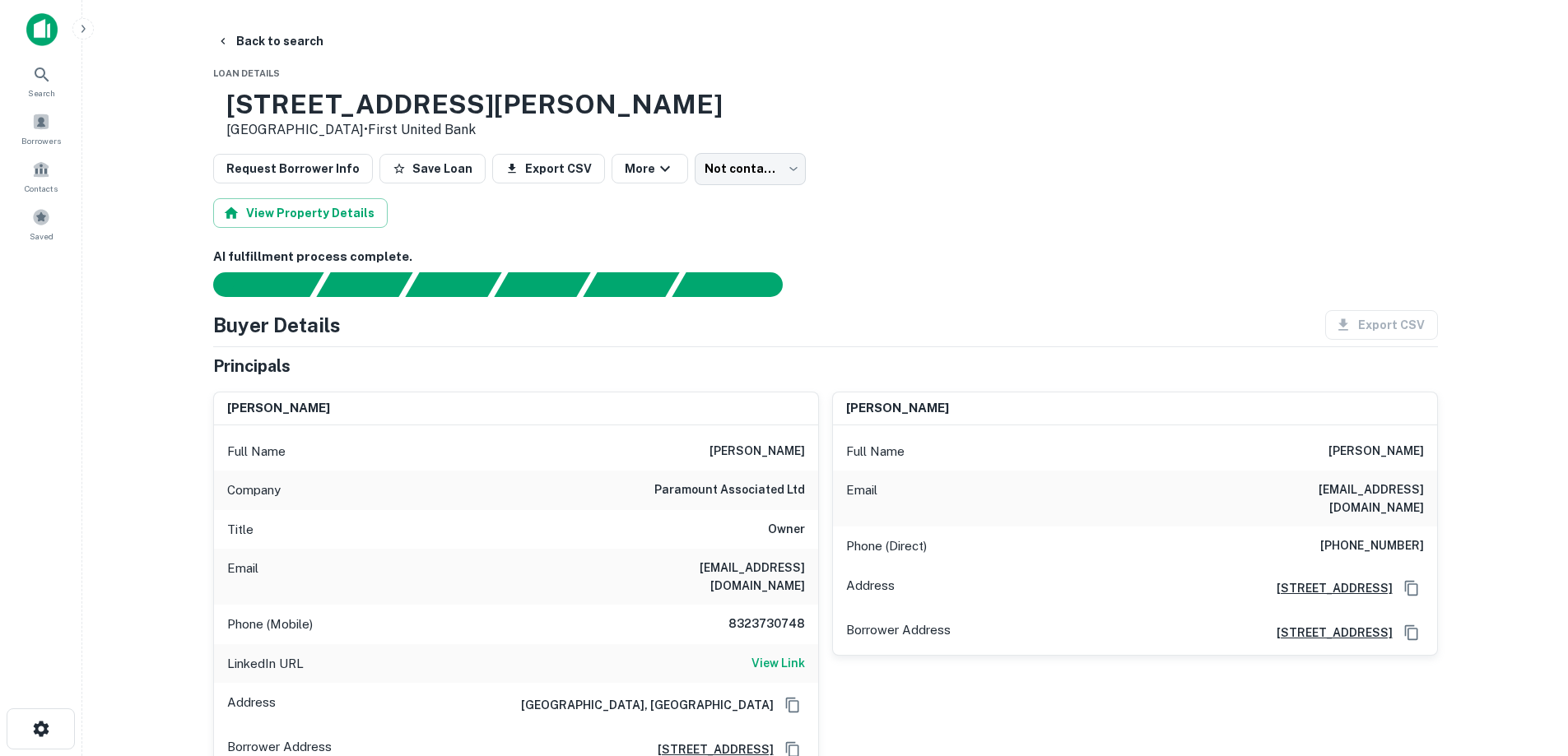
click at [728, 545] on div "Title Owner" at bounding box center [515, 530] width 604 height 40
click at [734, 614] on h6 "8323730748" at bounding box center [755, 624] width 98 height 20
click at [740, 614] on h6 "8323730748" at bounding box center [755, 624] width 98 height 20
click at [745, 614] on h6 "8323730748" at bounding box center [755, 624] width 98 height 20
click at [752, 614] on h6 "8323730748" at bounding box center [755, 624] width 98 height 20
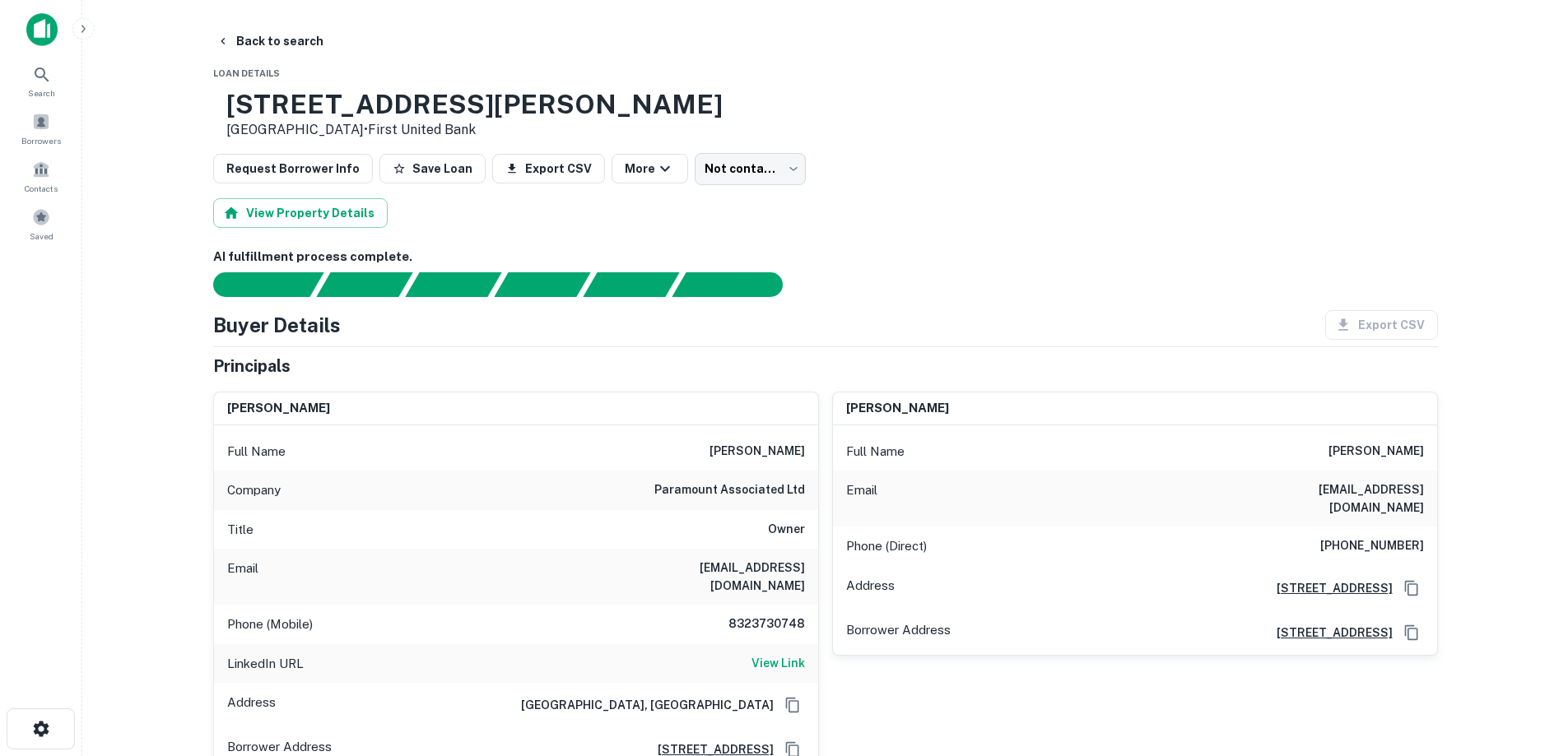
click at [762, 614] on h6 "8323730748" at bounding box center [755, 624] width 98 height 20
click at [770, 614] on h6 "8323730748" at bounding box center [755, 624] width 98 height 20
click at [275, 32] on button "Back to search" at bounding box center [269, 41] width 120 height 30
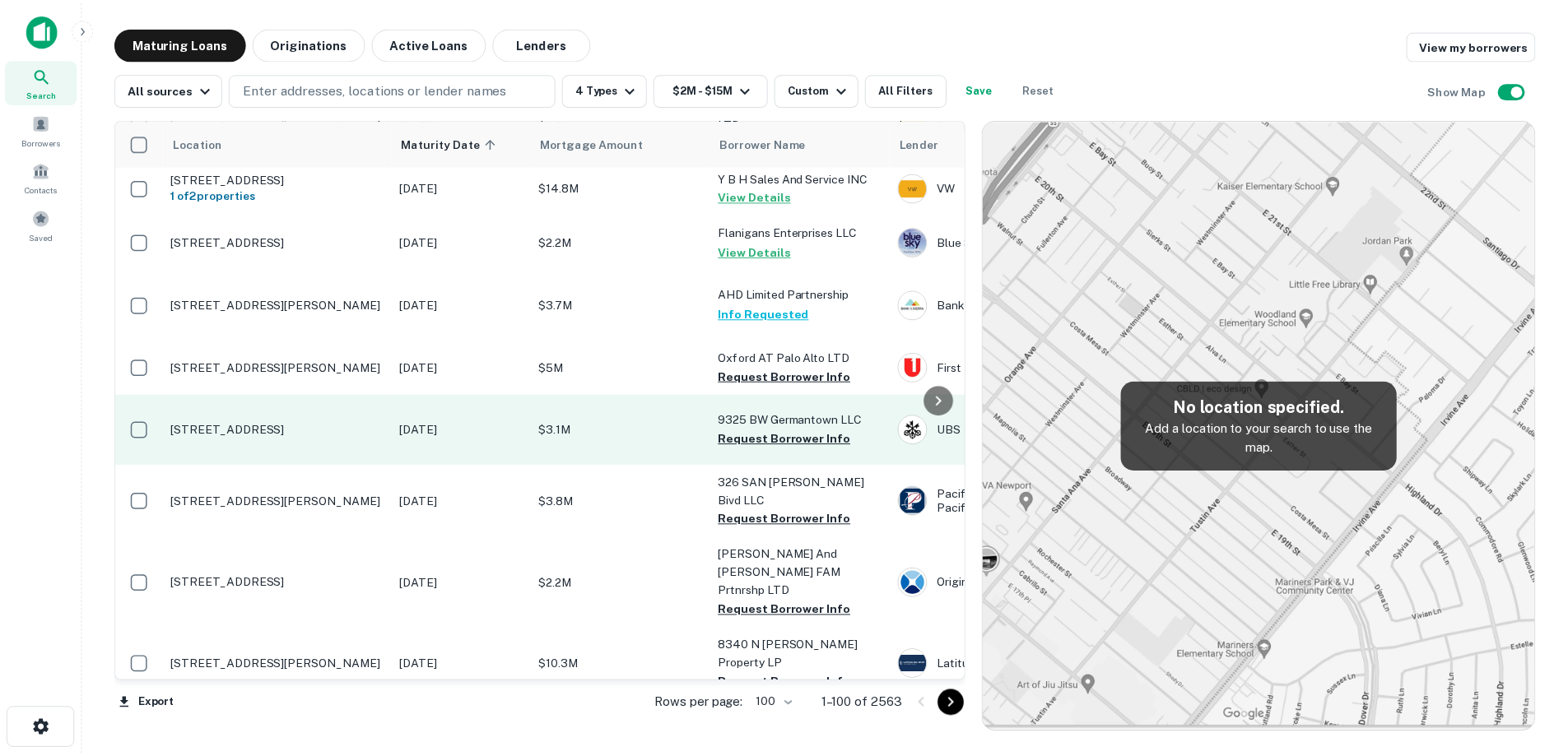
scroll to position [4170, 0]
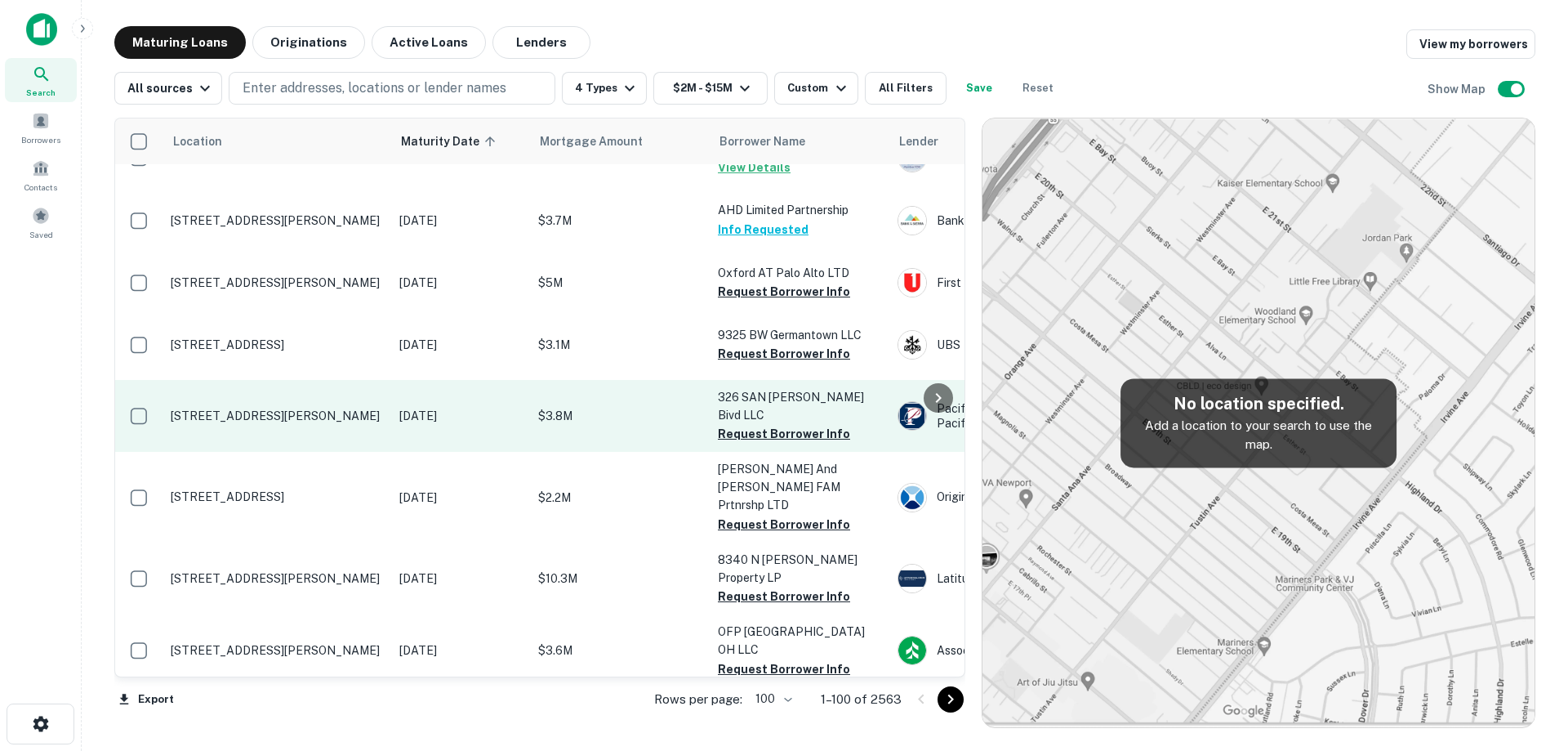
click at [393, 452] on td "[DATE]" at bounding box center [461, 416] width 139 height 72
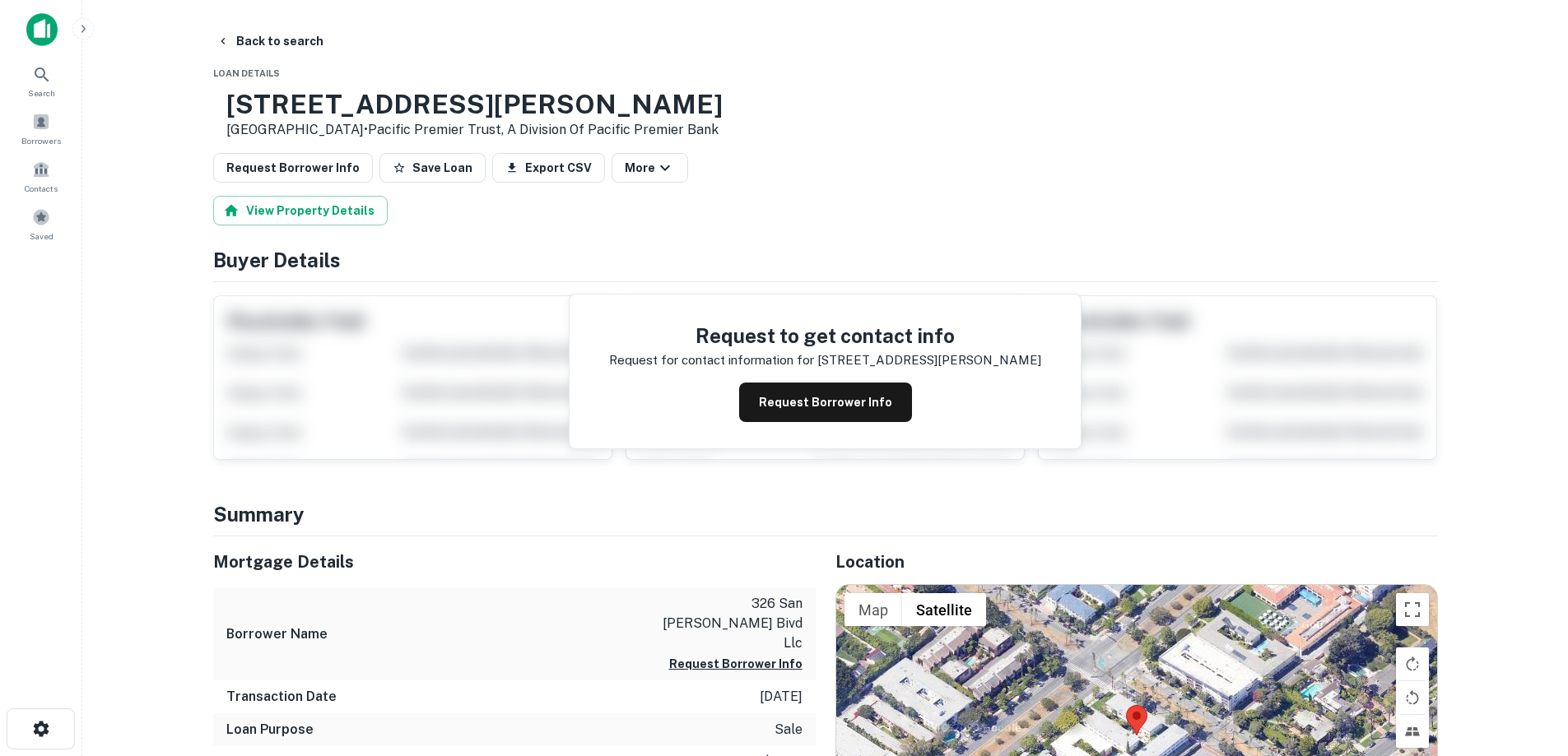
drag, startPoint x: 283, startPoint y: 98, endPoint x: 431, endPoint y: 134, distance: 152.3
click at [431, 134] on div "[STREET_ADDRESS][PERSON_NAME] • Pacific Premier Trust, A Division Of Pacific Pr…" at bounding box center [475, 114] width 496 height 51
copy div "[STREET_ADDRESS][PERSON_NAME]"
click at [836, 410] on button "Request Borrower Info" at bounding box center [825, 402] width 172 height 40
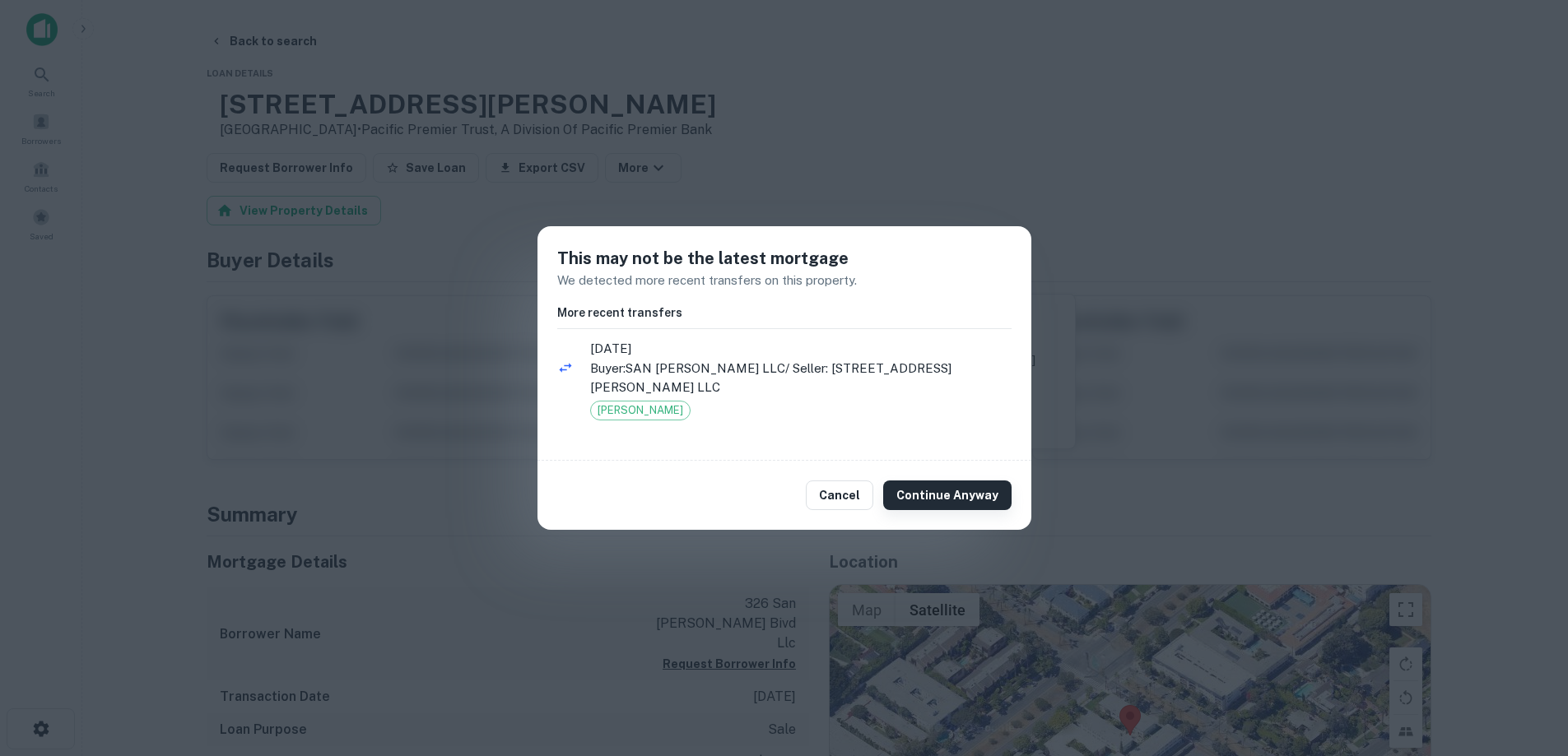
click at [902, 480] on button "Continue Anyway" at bounding box center [947, 494] width 128 height 30
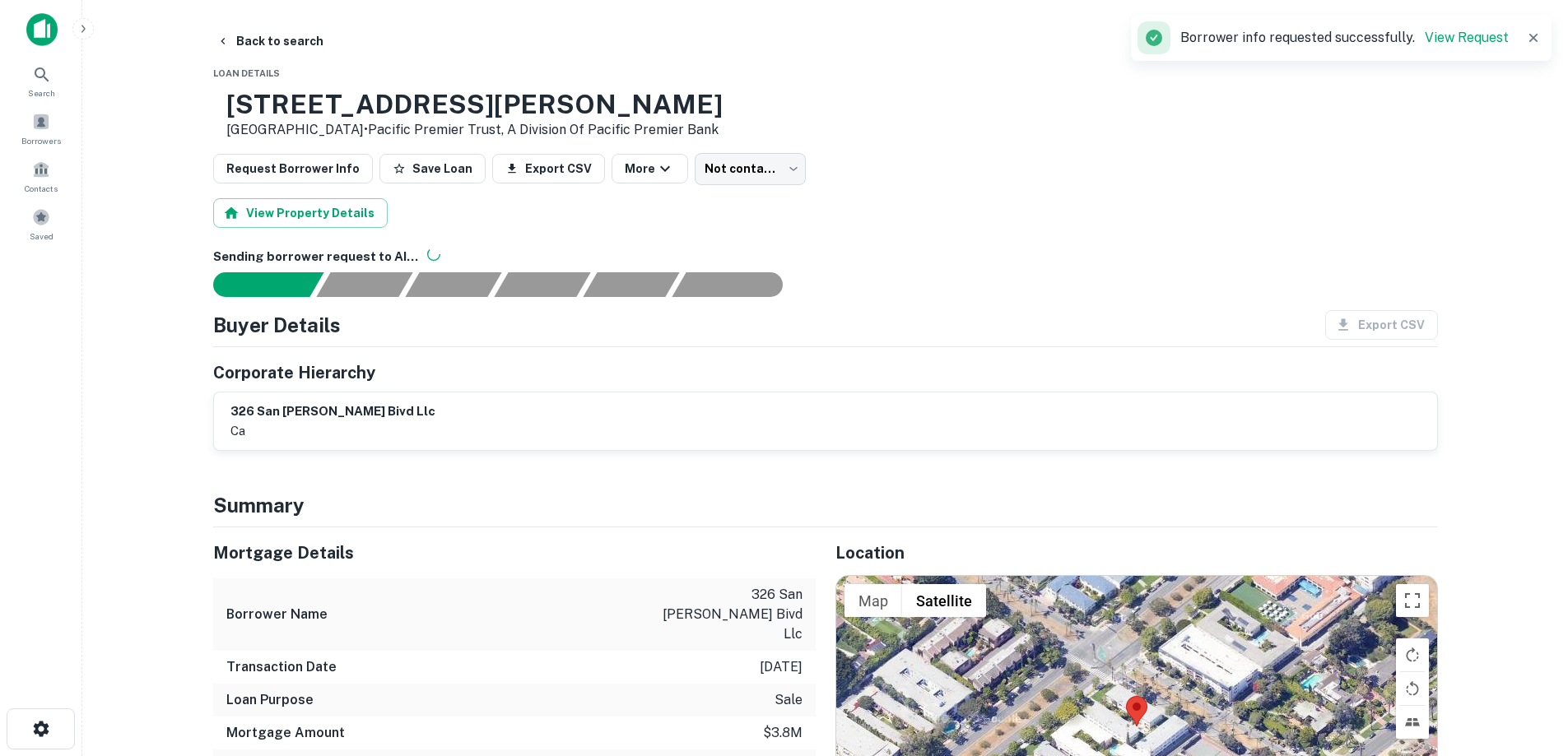
click at [302, 48] on button "Back to search" at bounding box center [269, 41] width 120 height 30
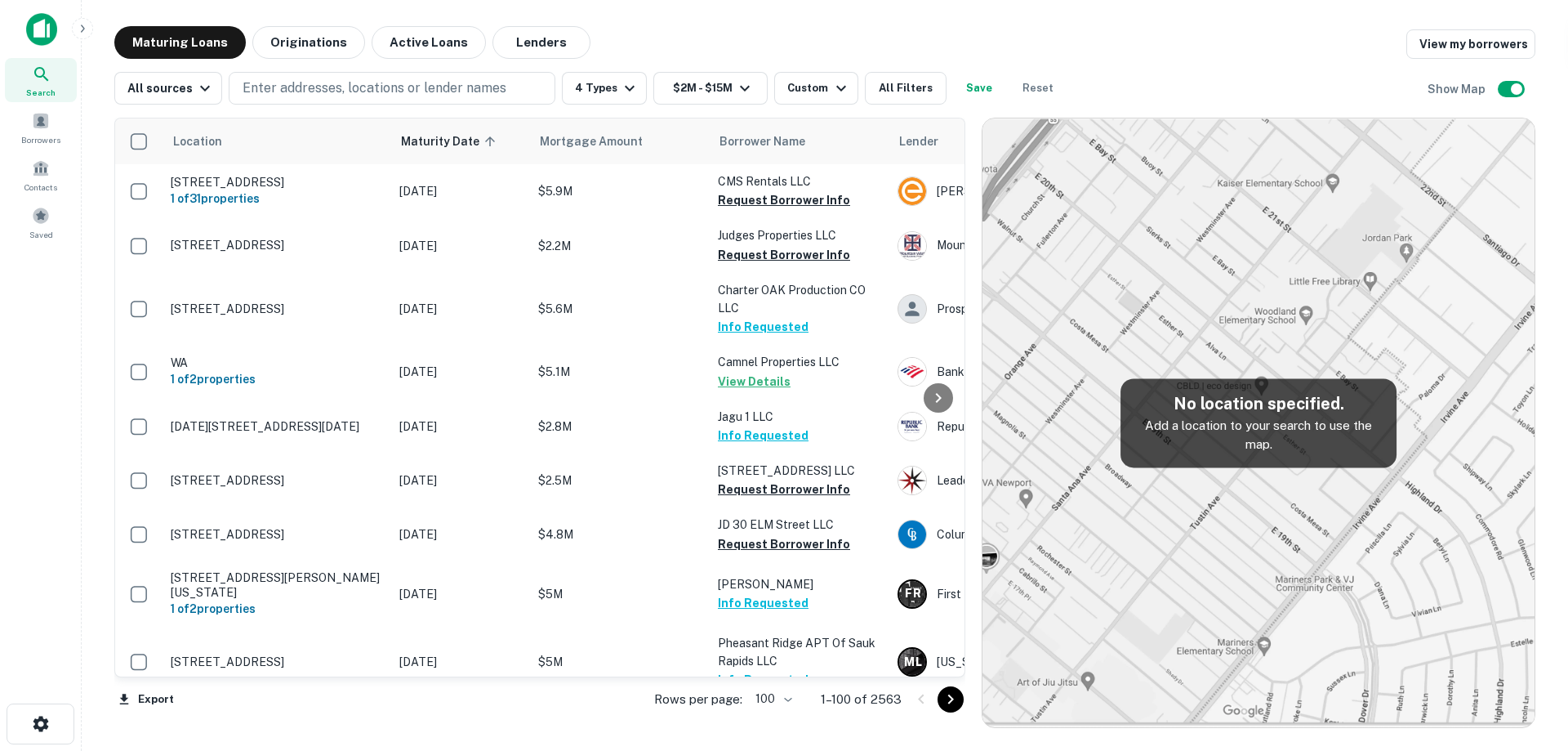
scroll to position [4142, 0]
